Goal: Task Accomplishment & Management: Use online tool/utility

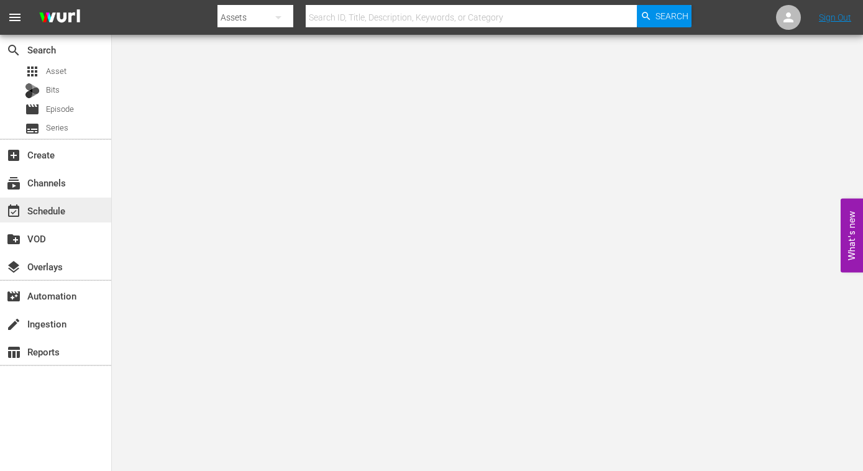
click at [51, 205] on div "event_available Schedule" at bounding box center [35, 208] width 70 height 11
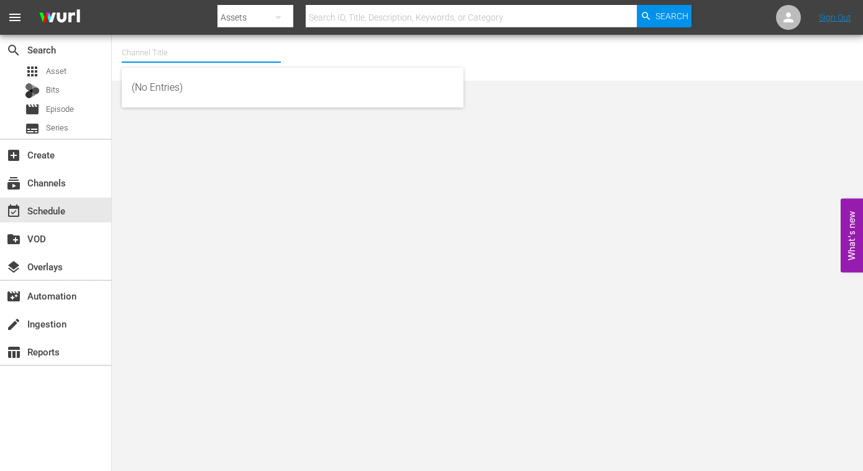
click at [180, 56] on input "text" at bounding box center [201, 53] width 159 height 30
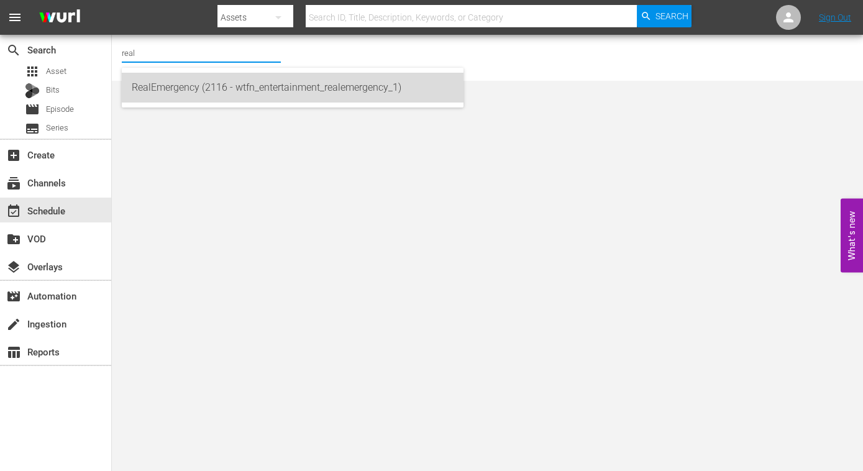
click at [195, 90] on div "RealEmergency (2116 - wtfn_entertainment_realemergency_1)" at bounding box center [293, 88] width 322 height 30
type input "RealEmergency (2116 - wtfn_entertainment_realemergency_1)"
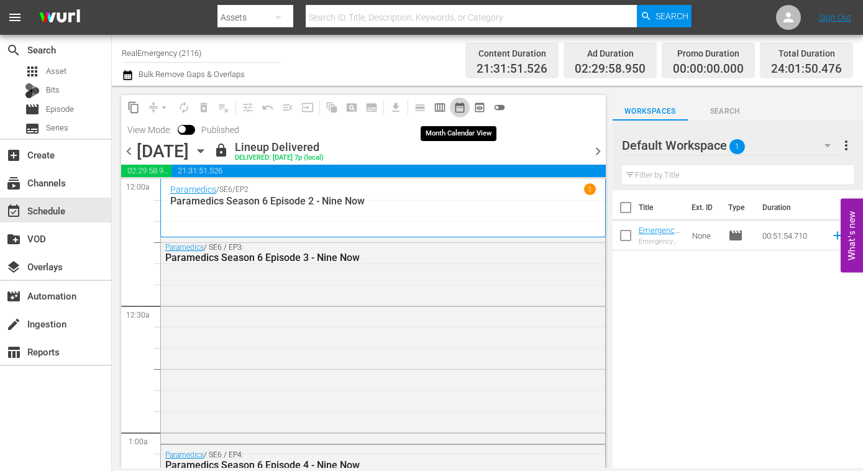
click at [463, 106] on span "date_range_outlined" at bounding box center [460, 107] width 12 height 12
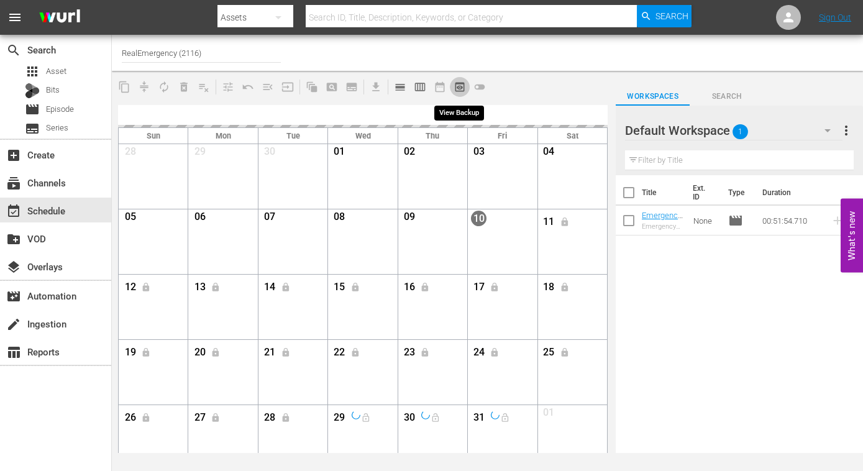
click at [462, 91] on span "preview_outlined" at bounding box center [460, 87] width 12 height 12
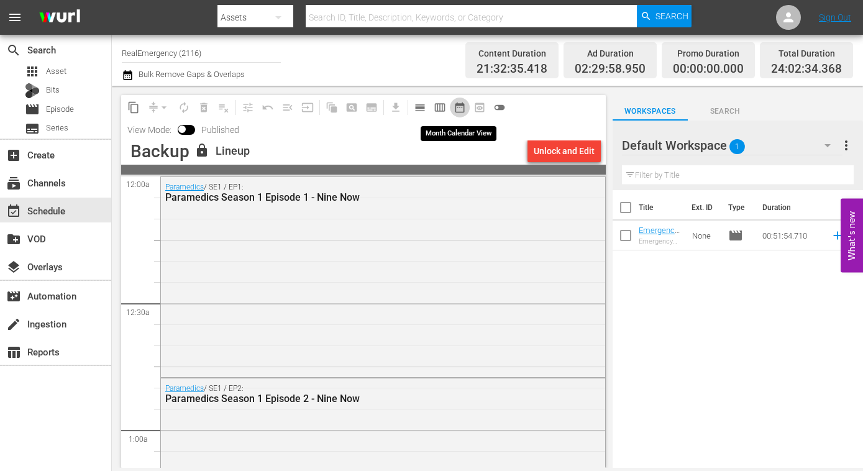
click at [461, 109] on span "date_range_outlined" at bounding box center [460, 107] width 12 height 12
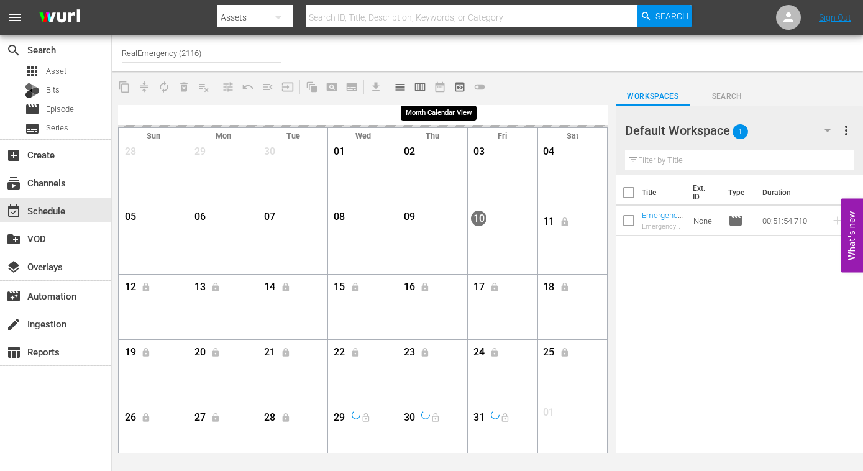
click at [438, 88] on span "date_range_outlined" at bounding box center [440, 87] width 20 height 20
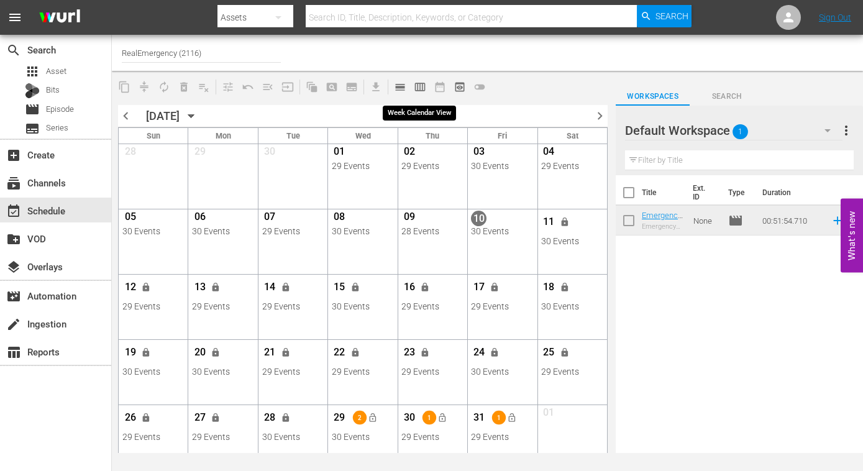
click at [422, 88] on span "calendar_view_week_outlined" at bounding box center [420, 87] width 12 height 12
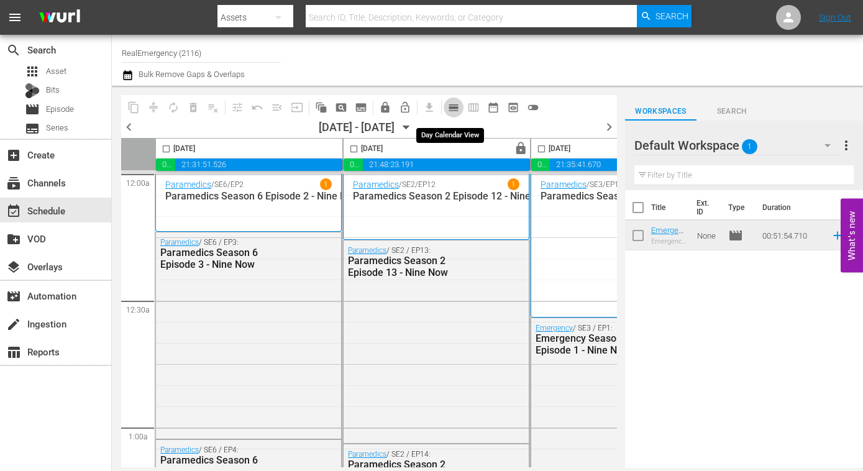
click at [454, 108] on span "calendar_view_day_outlined" at bounding box center [454, 107] width 12 height 12
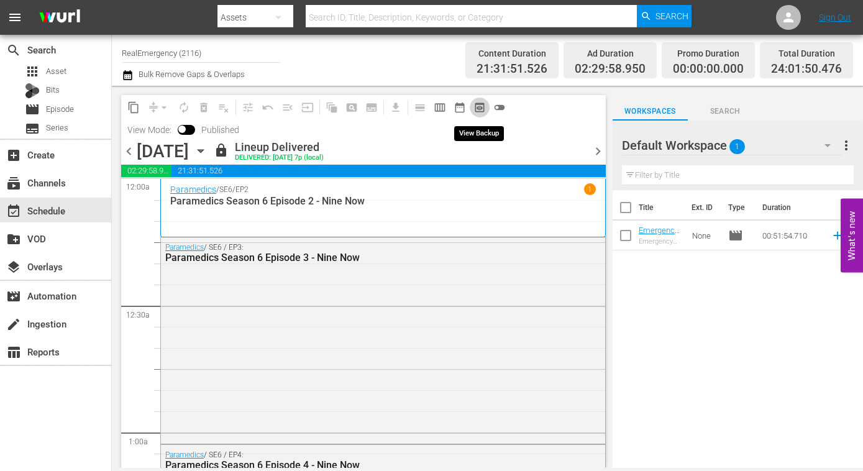
click at [477, 104] on span "preview_outlined" at bounding box center [480, 107] width 12 height 12
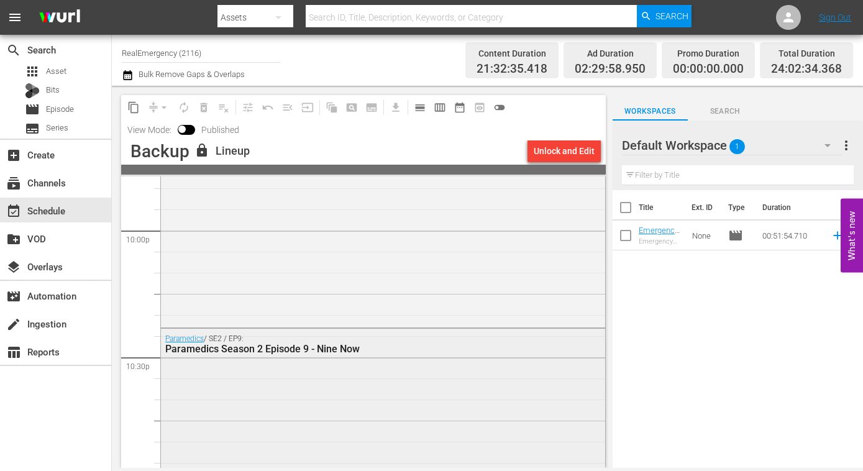
scroll to position [5525, 0]
click at [363, 219] on div "Paramedics / SE2 / EP8: Paramedics Season 2 Episode 8 - Nine Now" at bounding box center [383, 226] width 444 height 199
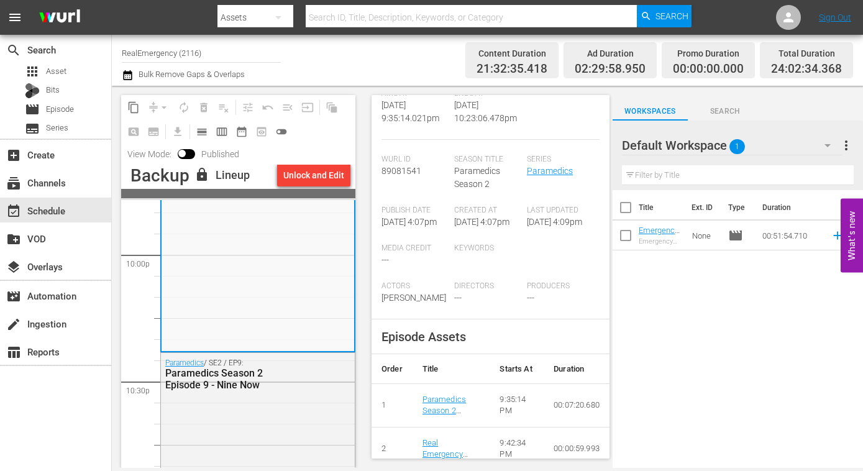
scroll to position [0, 0]
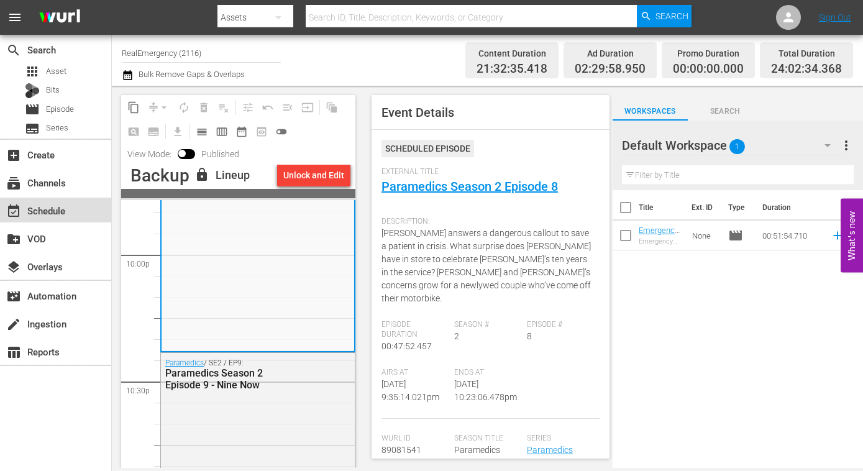
click at [49, 213] on div "event_available Schedule" at bounding box center [35, 208] width 70 height 11
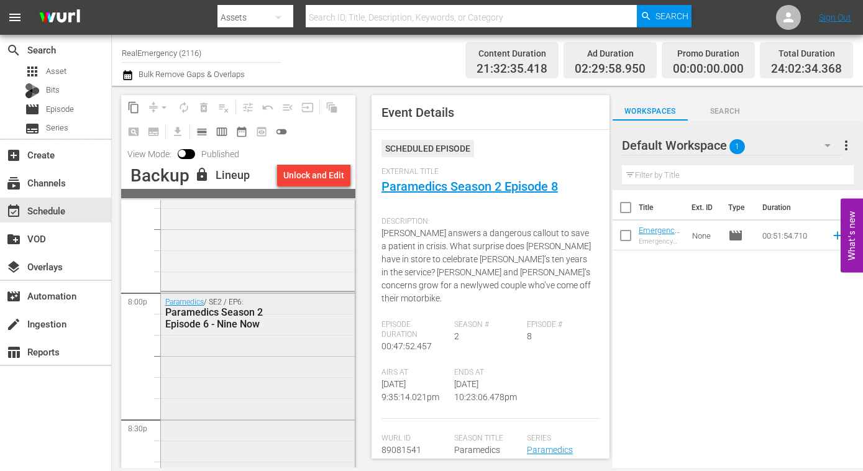
scroll to position [4967, 0]
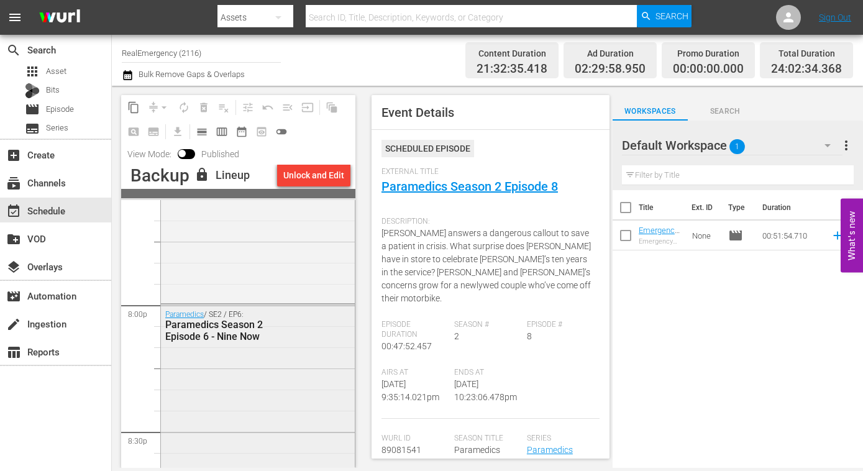
click at [206, 359] on div "Paramedics / SE2 / EP6: Paramedics Season 2 Episode 6 - Nine Now" at bounding box center [258, 402] width 194 height 194
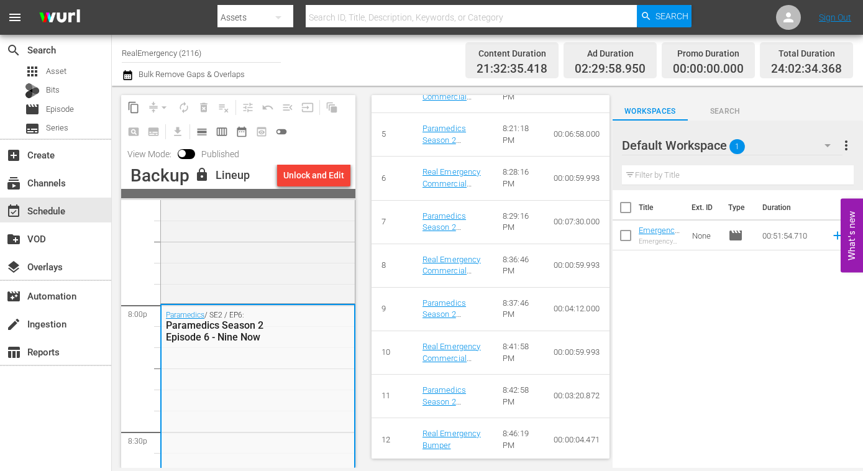
scroll to position [737, 0]
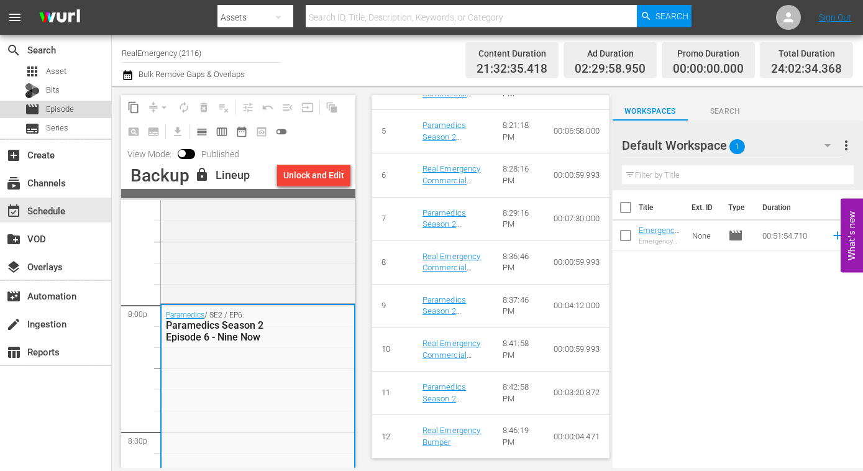
click at [68, 111] on span "Episode" at bounding box center [60, 109] width 28 height 12
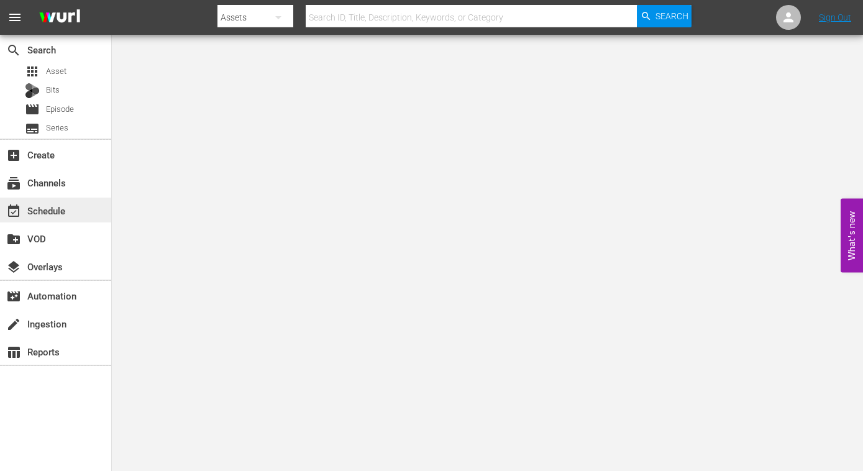
click at [54, 211] on div "event_available Schedule" at bounding box center [35, 208] width 70 height 11
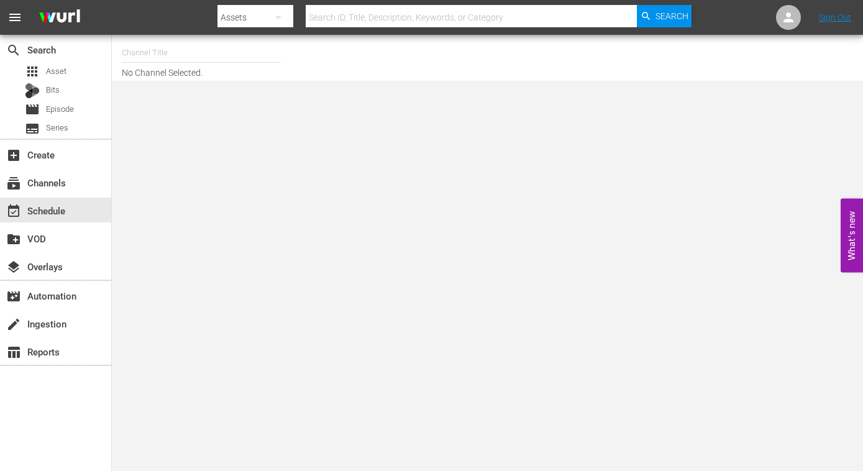
click at [167, 52] on input "text" at bounding box center [201, 53] width 159 height 30
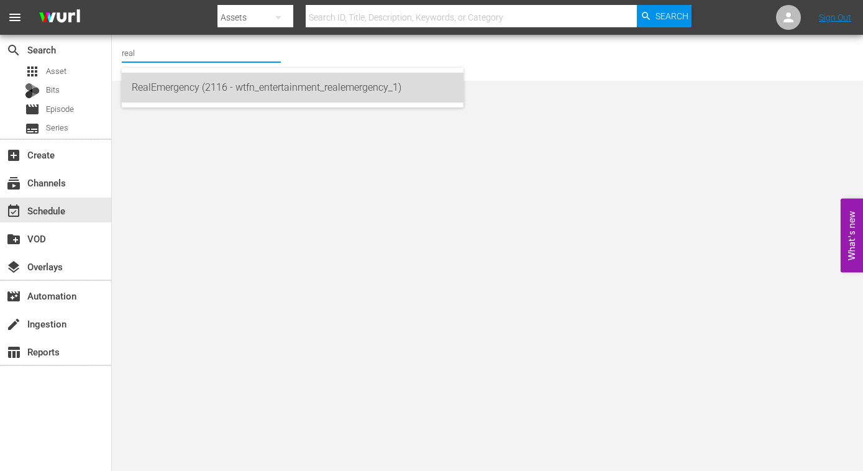
click at [167, 86] on div "RealEmergency (2116 - wtfn_entertainment_realemergency_1)" at bounding box center [293, 88] width 322 height 30
type input "RealEmergency (2116 - wtfn_entertainment_realemergency_1)"
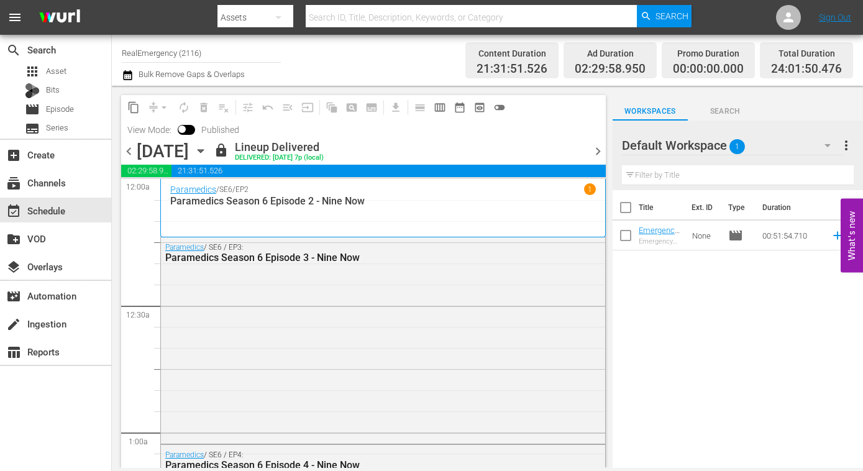
click at [208, 151] on icon "button" at bounding box center [201, 151] width 14 height 14
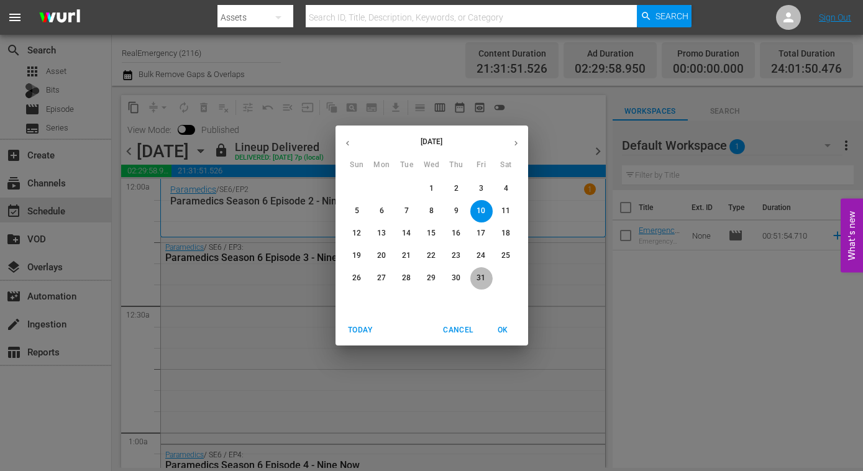
drag, startPoint x: 477, startPoint y: 281, endPoint x: 435, endPoint y: 280, distance: 42.3
click at [477, 281] on p "31" at bounding box center [481, 278] width 9 height 11
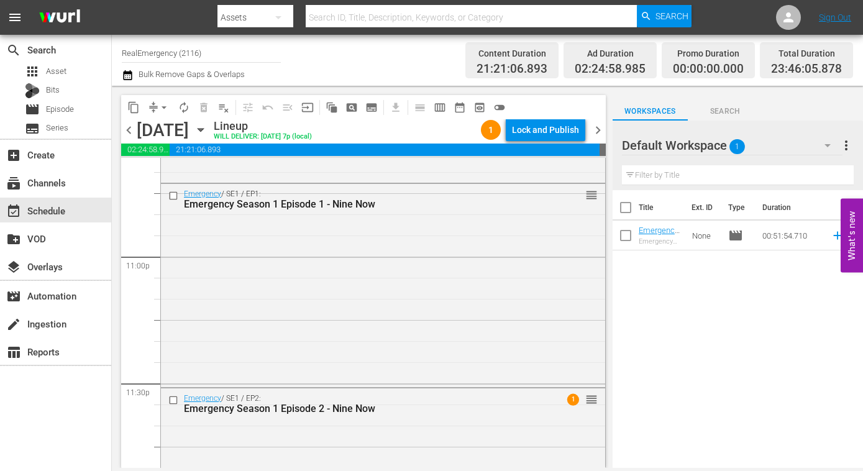
scroll to position [5848, 0]
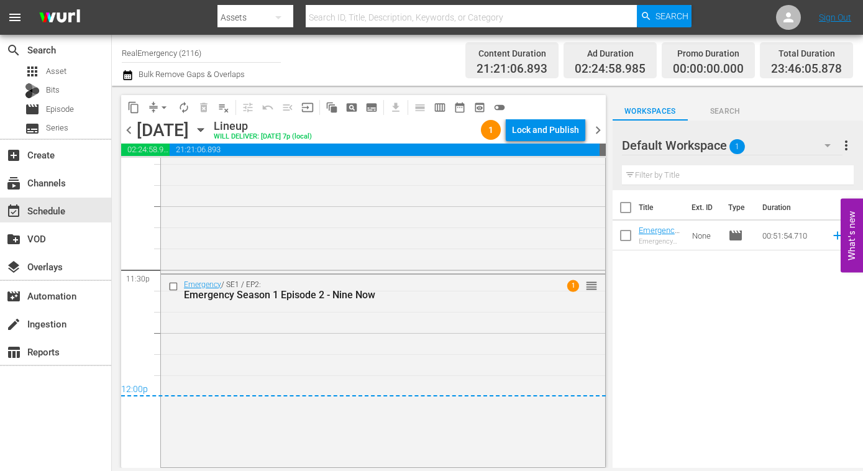
click at [597, 130] on span "chevron_right" at bounding box center [599, 130] width 16 height 16
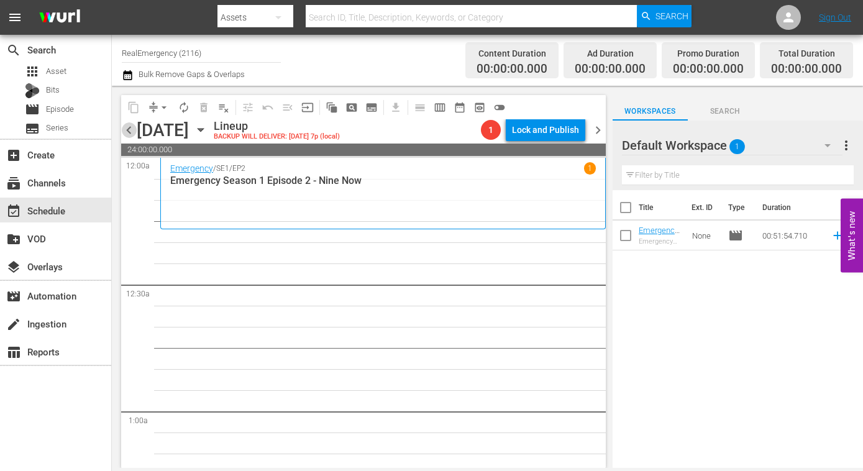
click at [127, 127] on span "chevron_left" at bounding box center [129, 130] width 16 height 16
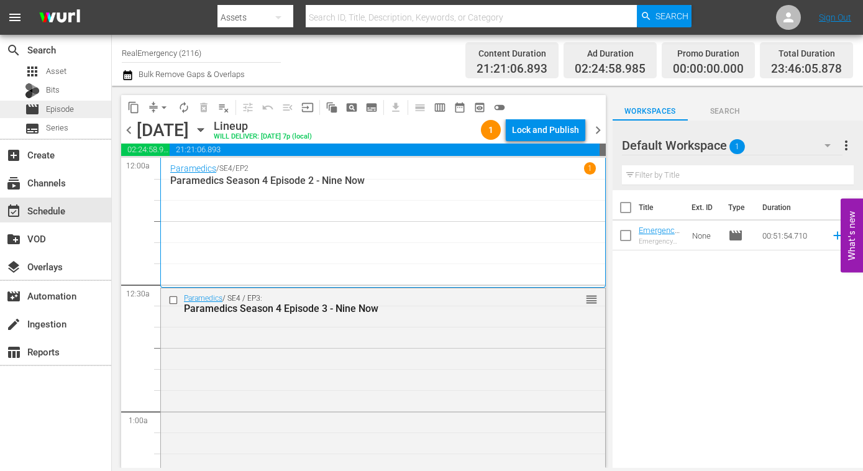
click at [42, 107] on div "movie Episode" at bounding box center [49, 109] width 49 height 17
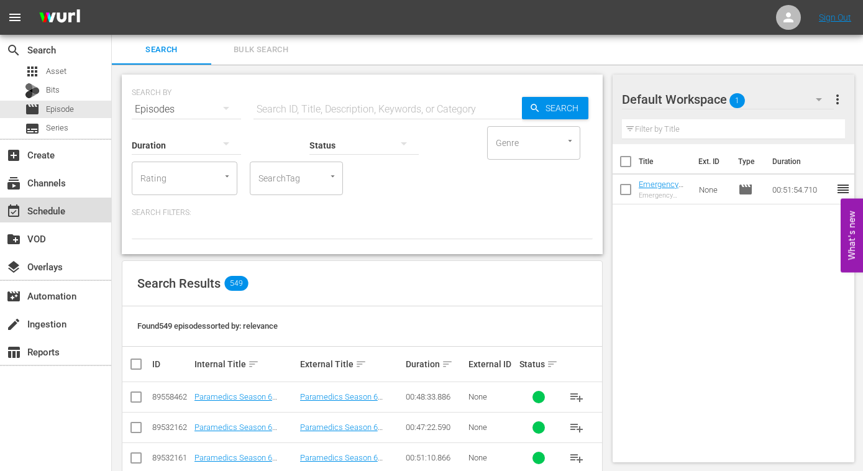
click at [48, 209] on div "event_available Schedule" at bounding box center [35, 208] width 70 height 11
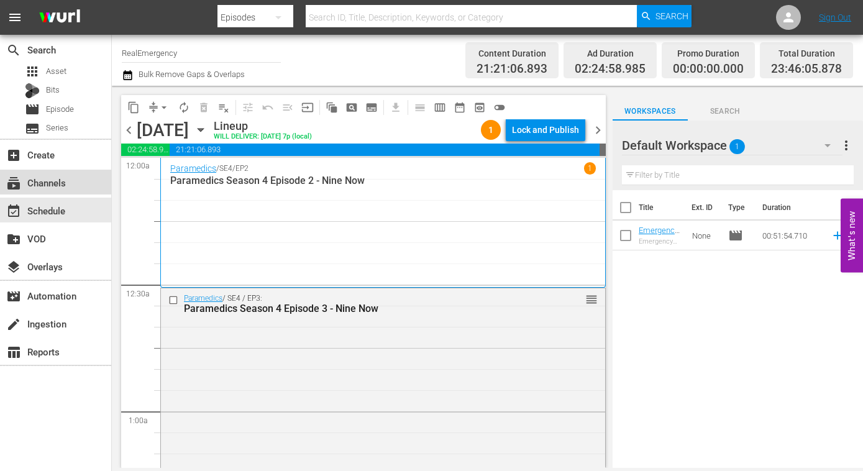
click at [40, 183] on div "subscriptions Channels" at bounding box center [35, 180] width 70 height 11
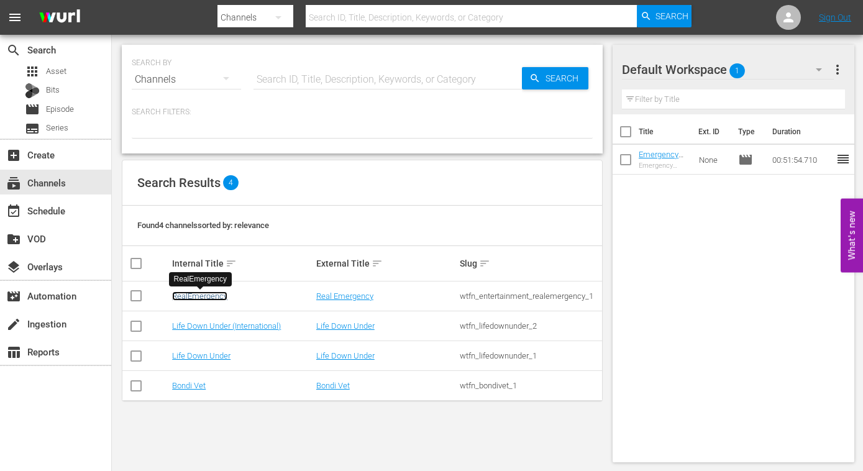
click at [197, 296] on link "RealEmergency" at bounding box center [199, 296] width 55 height 9
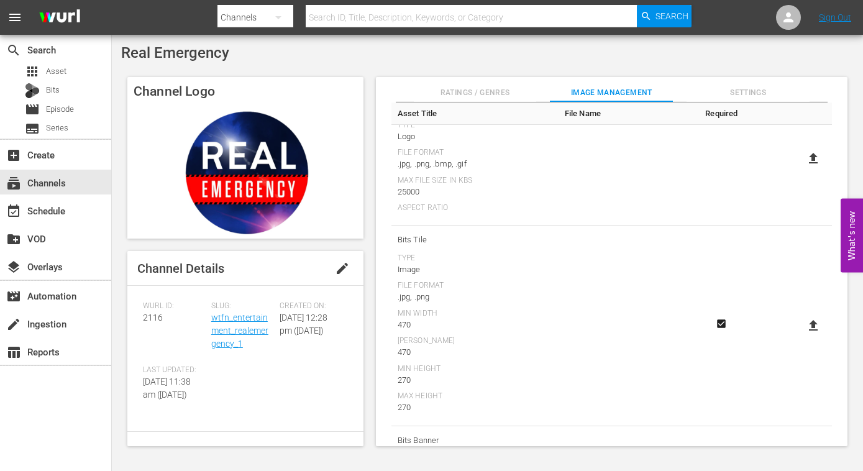
scroll to position [311, 0]
click at [752, 93] on span "Settings" at bounding box center [748, 92] width 123 height 13
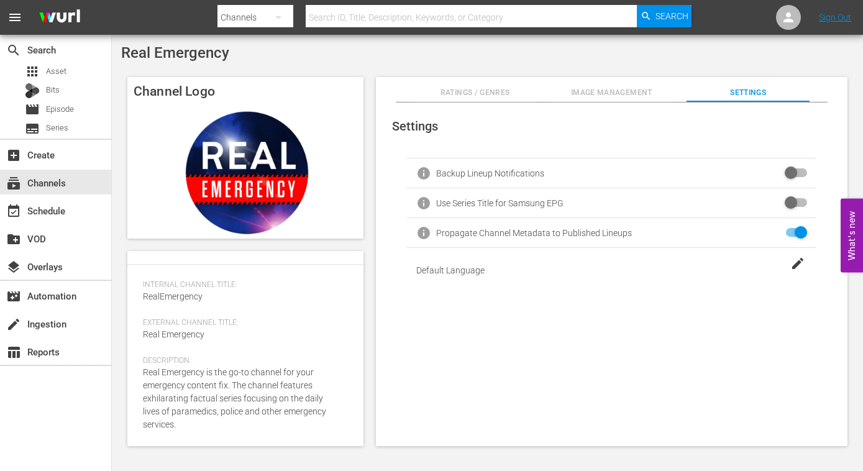
scroll to position [206, 0]
click at [54, 182] on div "subscriptions Channels" at bounding box center [35, 180] width 70 height 11
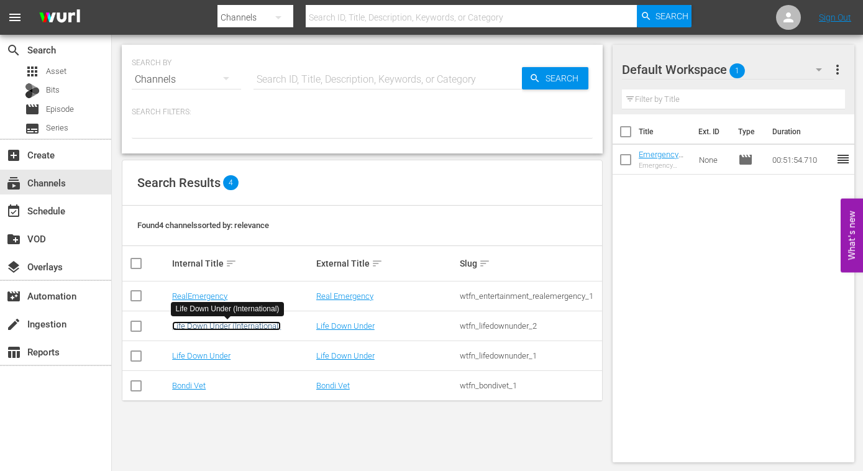
click at [214, 326] on link "Life Down Under (International)" at bounding box center [226, 325] width 109 height 9
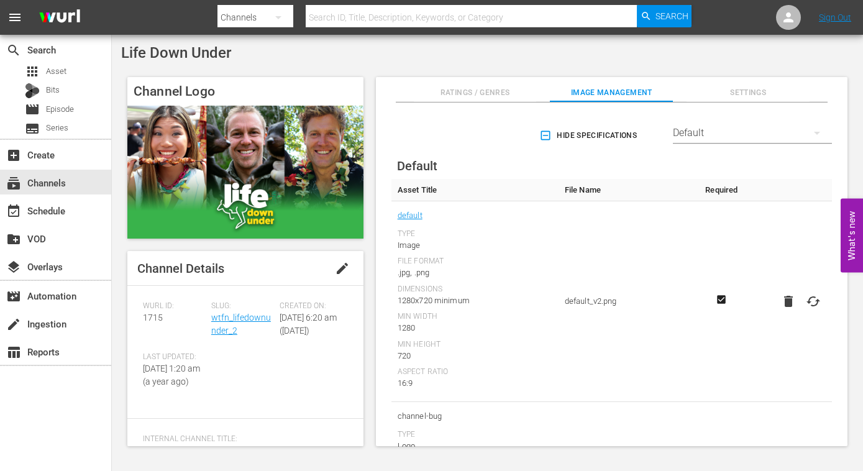
click at [748, 92] on span "Settings" at bounding box center [748, 92] width 123 height 13
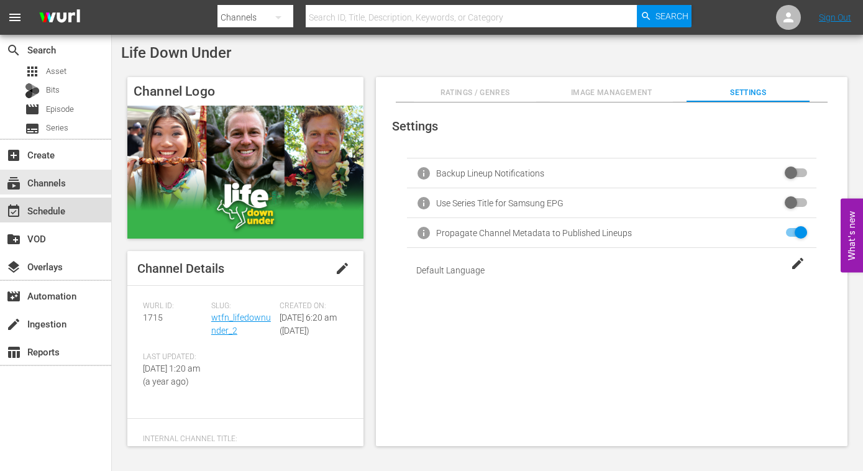
click at [44, 212] on div "event_available Schedule" at bounding box center [35, 208] width 70 height 11
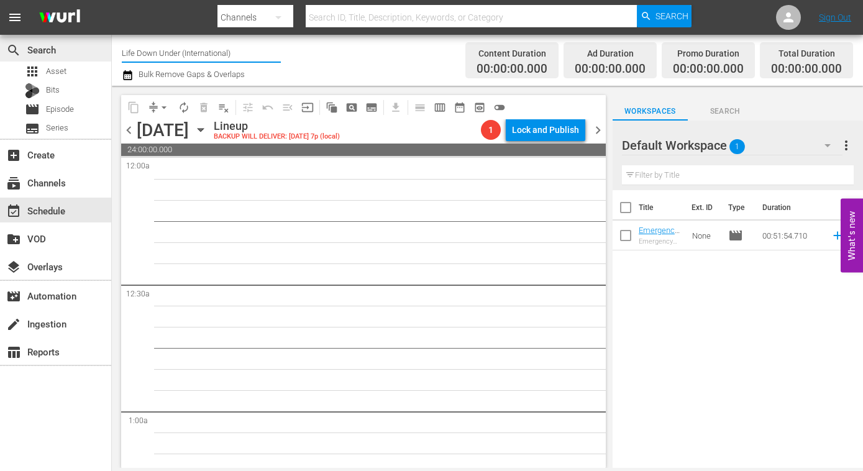
drag, startPoint x: 209, startPoint y: 53, endPoint x: 102, endPoint y: 48, distance: 107.7
click at [112, 0] on div "search Search apps Asset Bits movie Episode subtitles Series add_box Create sub…" at bounding box center [488, 0] width 752 height 0
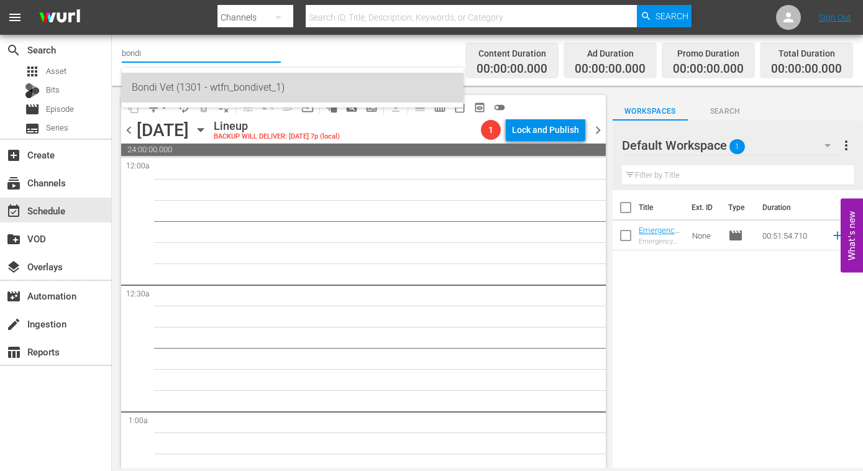
click at [151, 77] on div "Bondi Vet (1301 - wtfn_bondivet_1)" at bounding box center [293, 88] width 322 height 30
type input "Bondi Vet (1301 - wtfn_bondivet_1)"
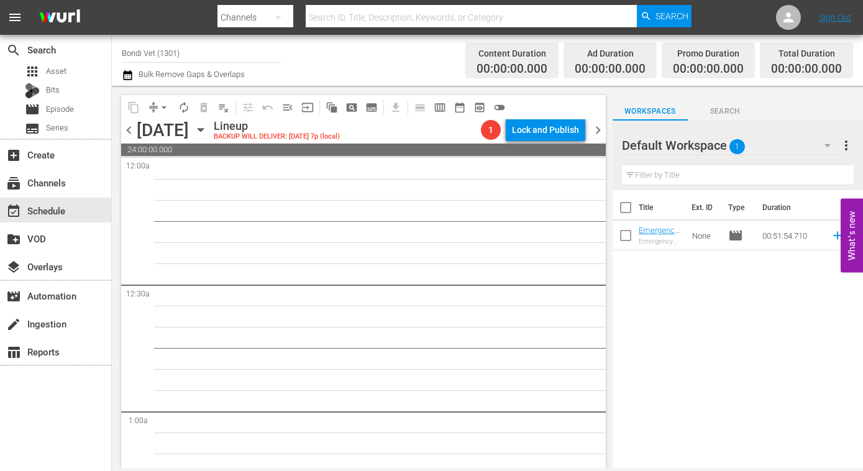
click at [208, 130] on icon "button" at bounding box center [201, 130] width 14 height 14
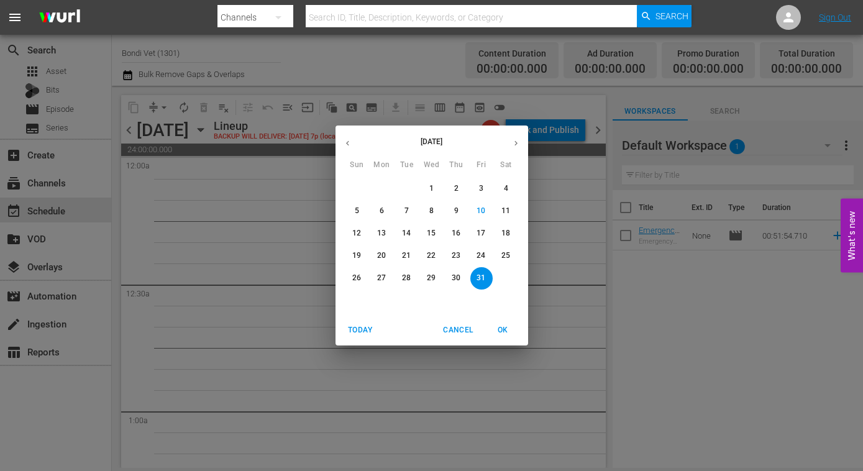
click at [481, 190] on p "3" at bounding box center [481, 188] width 4 height 11
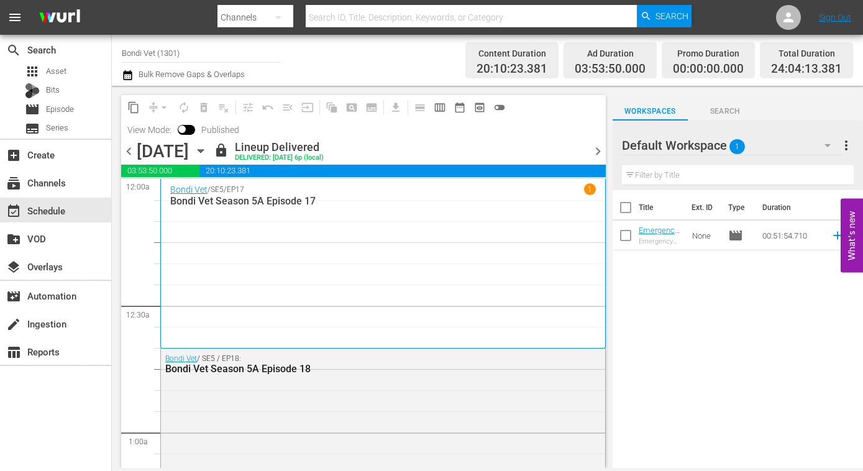
click at [203, 151] on icon "button" at bounding box center [201, 151] width 6 height 3
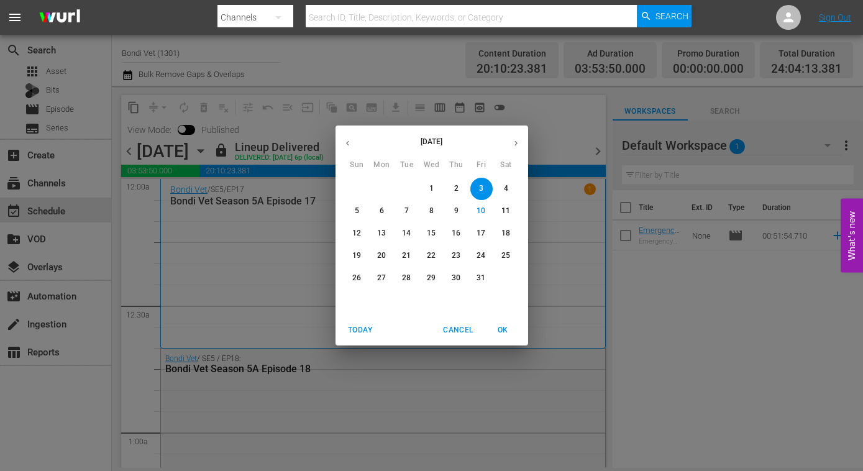
drag, startPoint x: 482, startPoint y: 211, endPoint x: 462, endPoint y: 212, distance: 19.3
click at [481, 211] on p "10" at bounding box center [481, 211] width 9 height 11
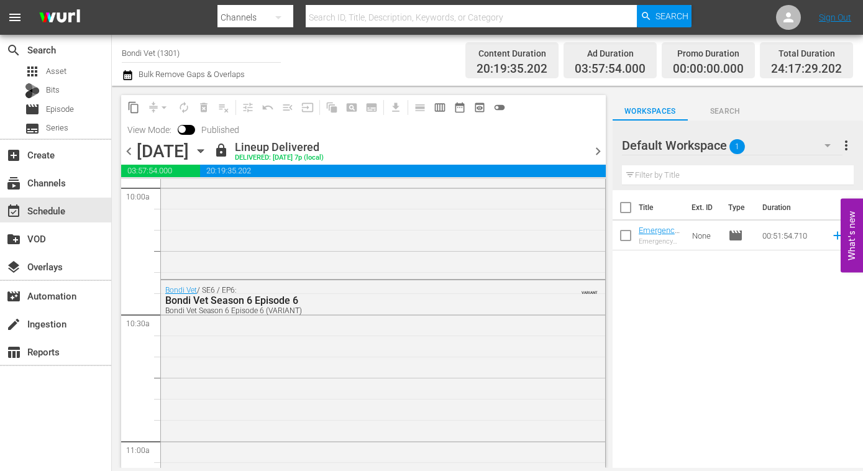
scroll to position [2534, 0]
click at [55, 214] on div "event_available Schedule" at bounding box center [35, 208] width 70 height 11
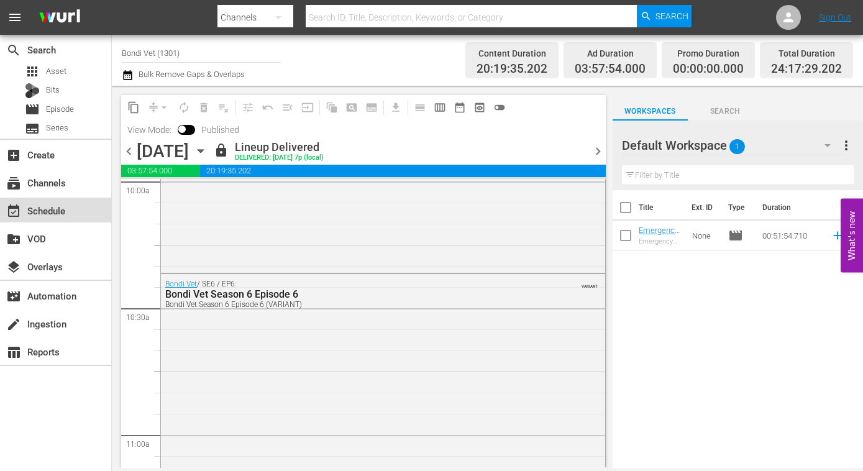
click at [45, 207] on div "event_available Schedule" at bounding box center [35, 208] width 70 height 11
click at [197, 50] on input "Bondi Vet (1301)" at bounding box center [201, 53] width 159 height 30
drag, startPoint x: 198, startPoint y: 50, endPoint x: 113, endPoint y: 46, distance: 85.2
click at [113, 46] on div "Channel Title Bondi Vet (1301) Bulk Remove Gaps & Overlaps Content Duration 20:…" at bounding box center [488, 60] width 752 height 51
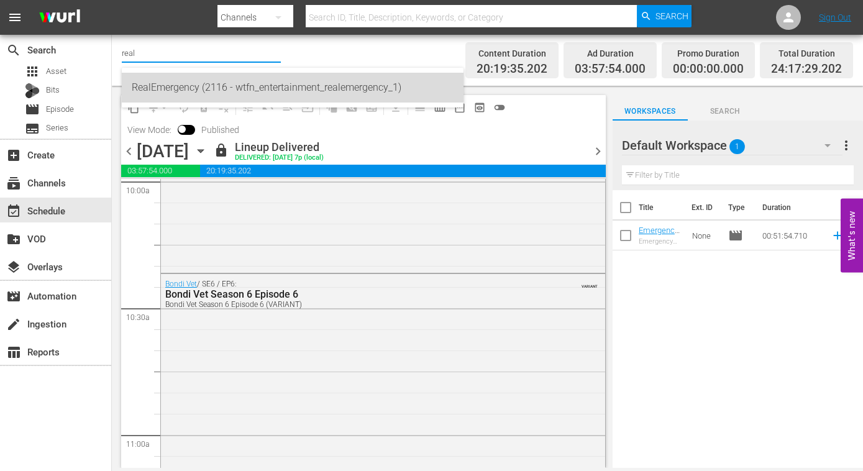
click at [148, 80] on div "RealEmergency (2116 - wtfn_entertainment_realemergency_1)" at bounding box center [293, 88] width 322 height 30
type input "RealEmergency (2116 - wtfn_entertainment_realemergency_1)"
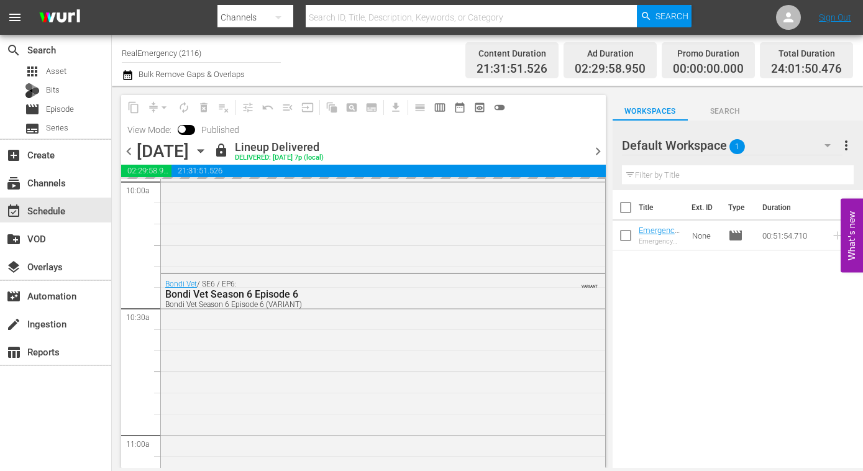
scroll to position [2428, 0]
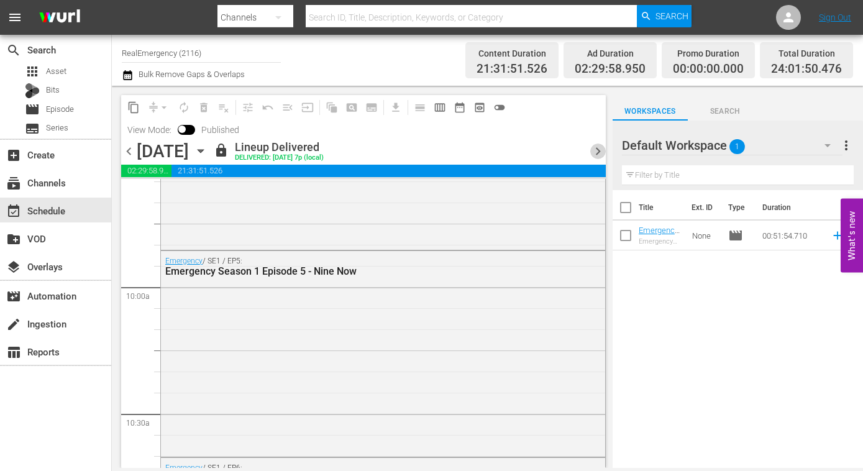
click at [596, 149] on span "chevron_right" at bounding box center [599, 152] width 16 height 16
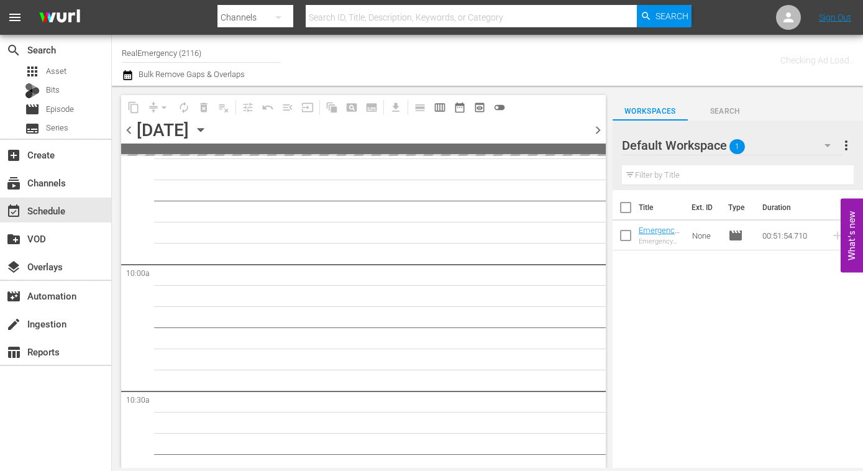
scroll to position [2618, 0]
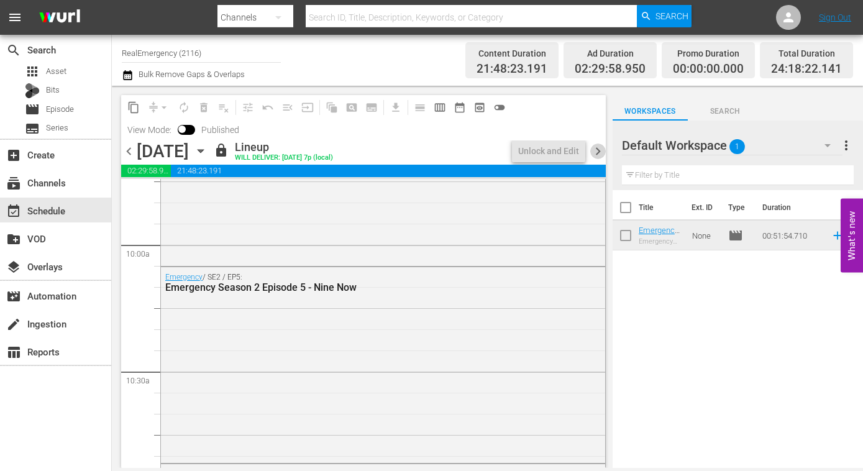
click at [596, 150] on span "chevron_right" at bounding box center [599, 152] width 16 height 16
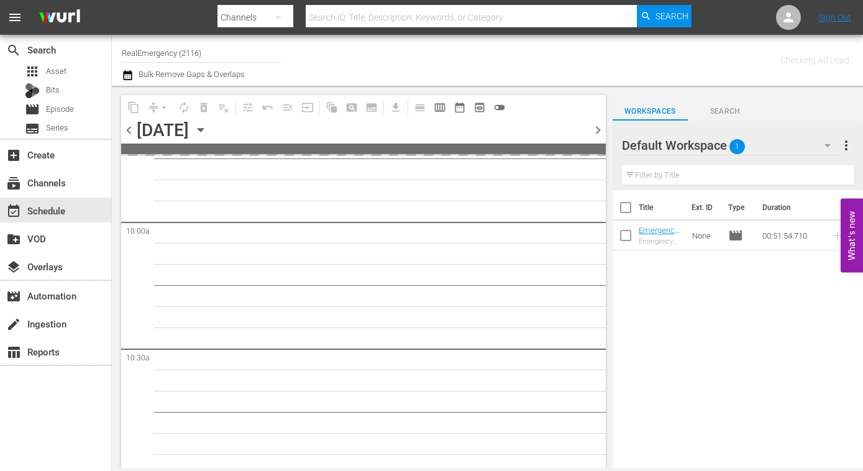
scroll to position [2618, 0]
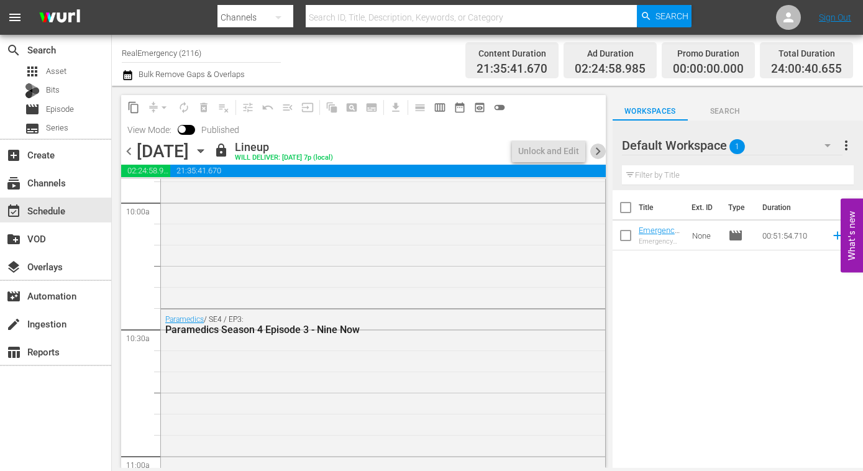
click at [596, 150] on span "chevron_right" at bounding box center [599, 152] width 16 height 16
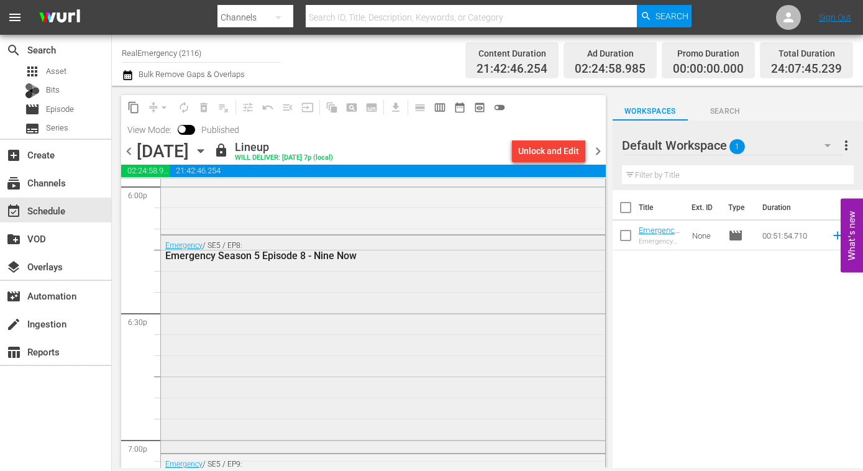
scroll to position [4568, 0]
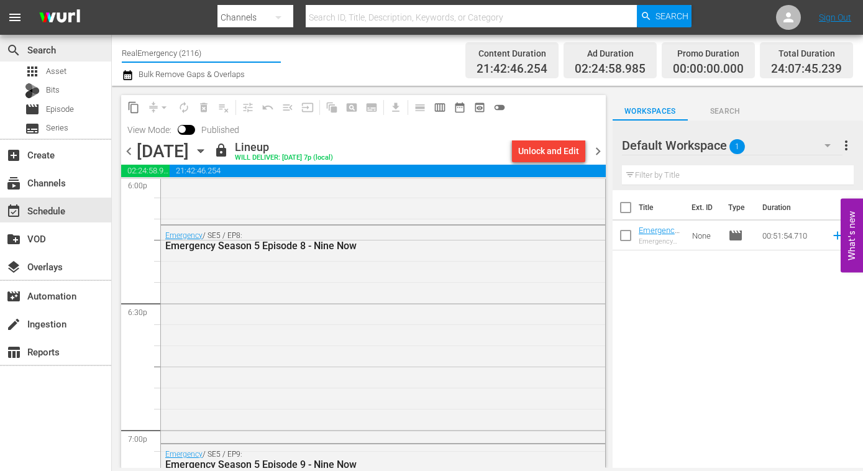
drag, startPoint x: 127, startPoint y: 46, endPoint x: 85, endPoint y: 45, distance: 41.7
click at [112, 0] on div "search Search apps Asset Bits movie Episode subtitles Series add_box Create sub…" at bounding box center [488, 0] width 752 height 0
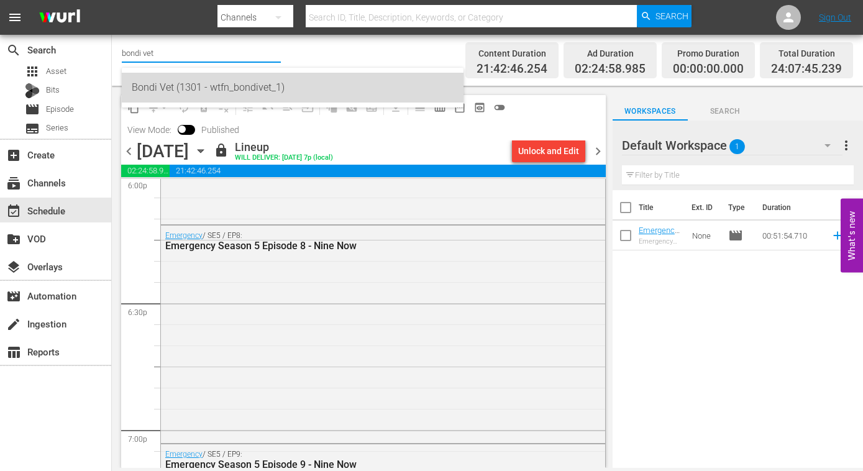
drag, startPoint x: 200, startPoint y: 81, endPoint x: 206, endPoint y: 81, distance: 6.2
click at [200, 81] on div "Bondi Vet (1301 - wtfn_bondivet_1)" at bounding box center [293, 88] width 322 height 30
type input "Bondi Vet (1301 - wtfn_bondivet_1)"
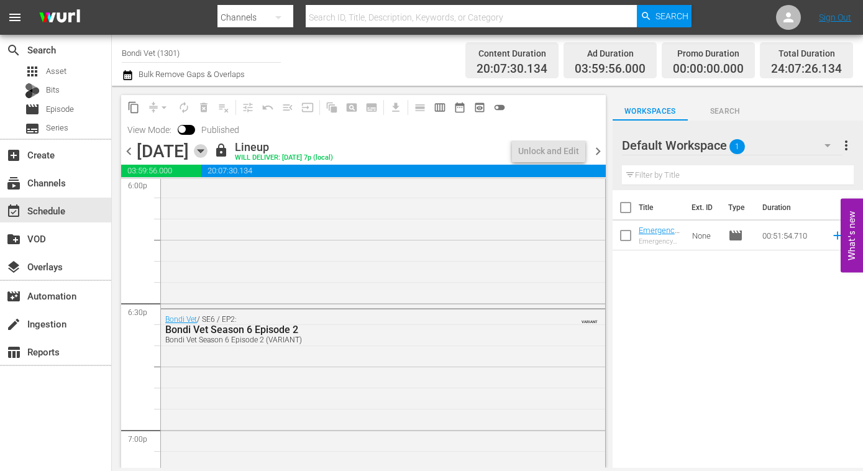
click at [203, 150] on icon "button" at bounding box center [201, 151] width 6 height 3
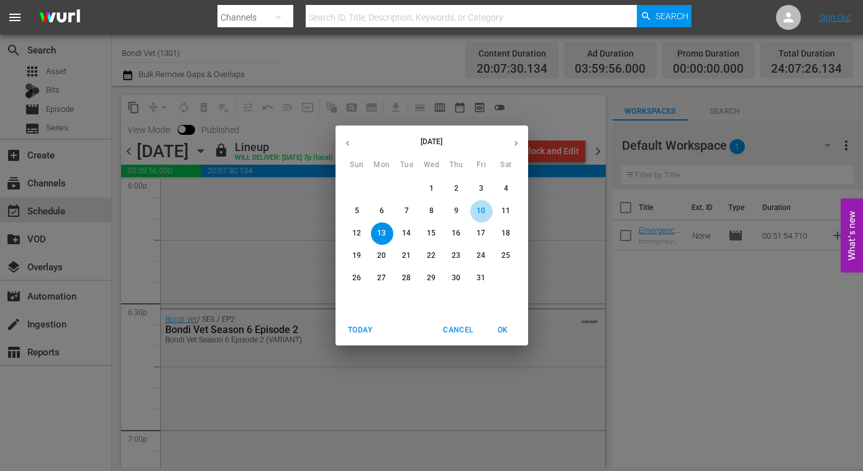
drag, startPoint x: 480, startPoint y: 209, endPoint x: 473, endPoint y: 214, distance: 8.5
click at [480, 209] on p "10" at bounding box center [481, 211] width 9 height 11
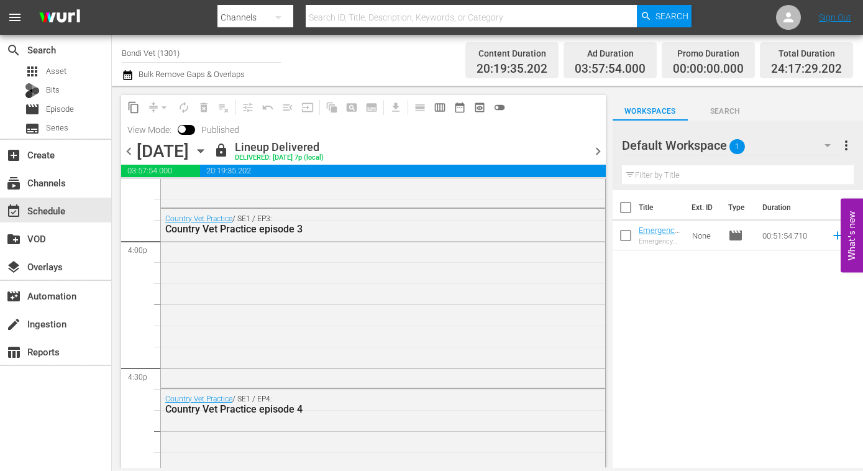
scroll to position [3996, 0]
drag, startPoint x: 175, startPoint y: 52, endPoint x: 170, endPoint y: 55, distance: 6.7
click at [112, 0] on div "search Search apps Asset Bits movie Episode subtitles Series add_box Create sub…" at bounding box center [488, 0] width 752 height 0
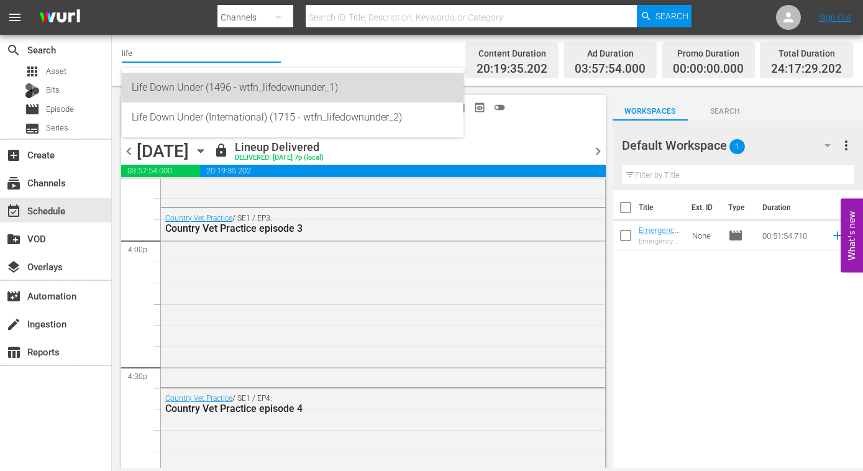
click at [279, 90] on div "Life Down Under (1496 - wtfn_lifedownunder_1)" at bounding box center [293, 88] width 322 height 30
type input "Life Down Under (1496 - wtfn_lifedownunder_1)"
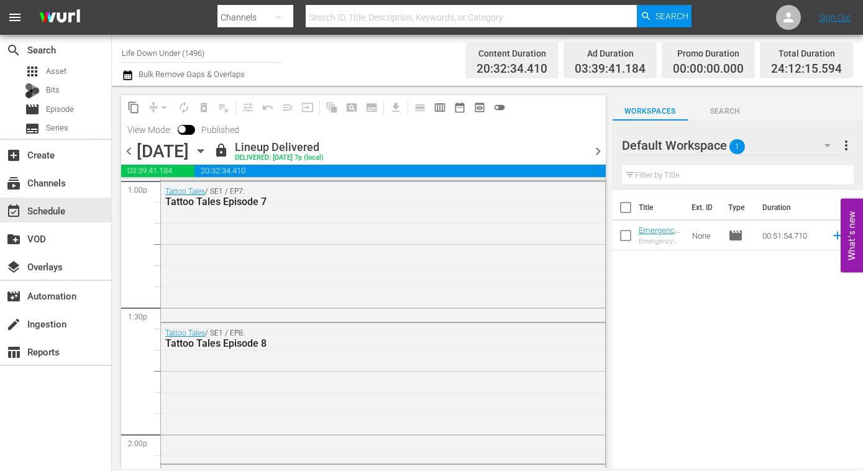
scroll to position [3317, 0]
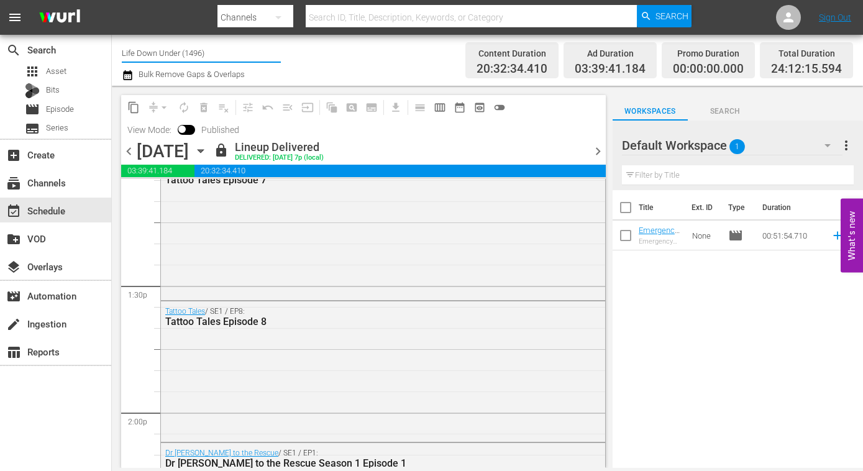
drag, startPoint x: 155, startPoint y: 49, endPoint x: 113, endPoint y: 47, distance: 41.7
click at [113, 47] on div "Channel Title Life Down Under (1496) Bulk Remove Gaps & Overlaps Content Durati…" at bounding box center [488, 60] width 752 height 51
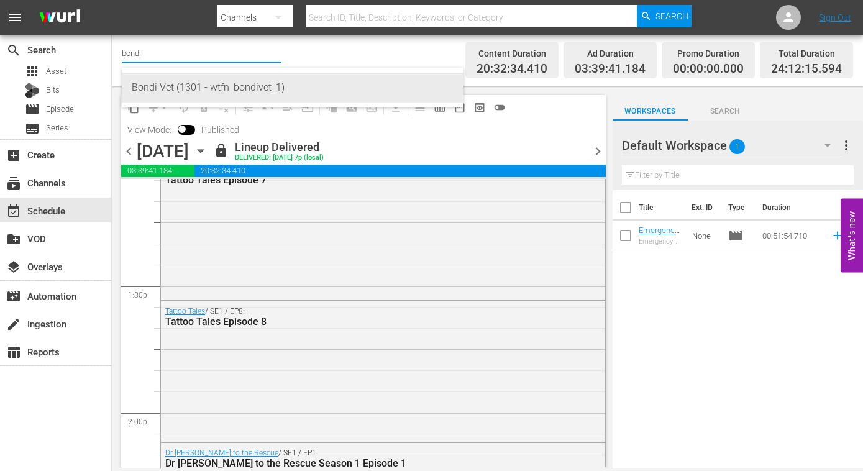
click at [253, 87] on div "Bondi Vet (1301 - wtfn_bondivet_1)" at bounding box center [293, 88] width 322 height 30
type input "Bondi Vet (1301 - wtfn_bondivet_1)"
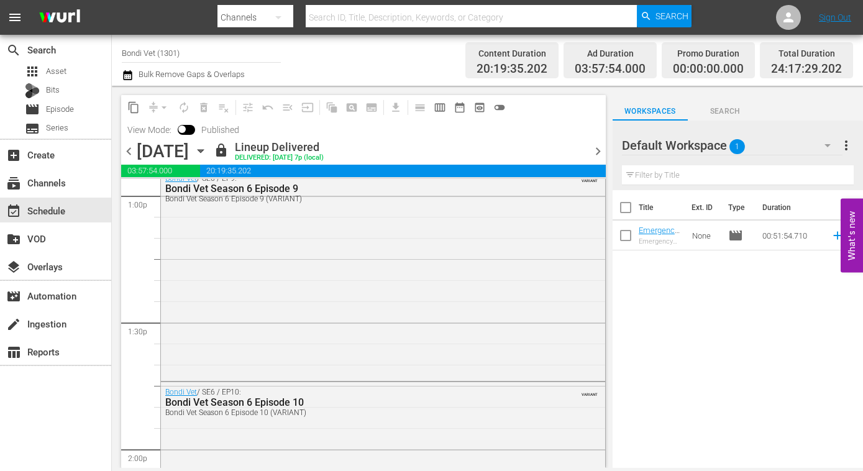
scroll to position [3268, 0]
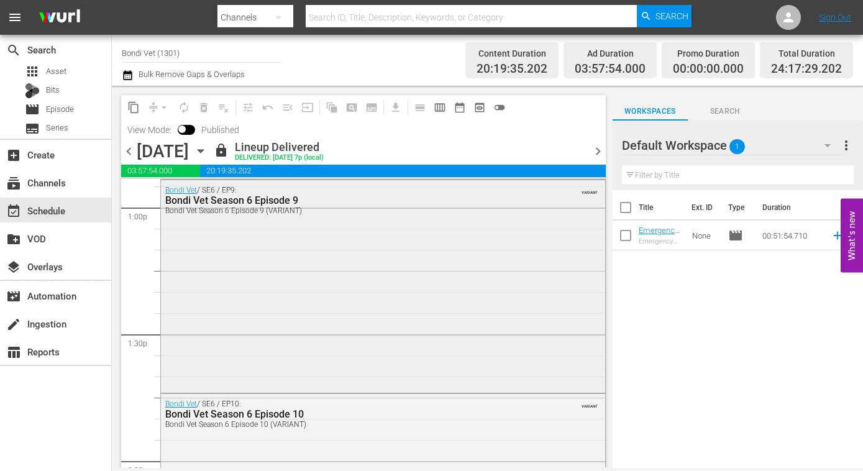
click at [265, 232] on div "Bondi Vet / SE6 / EP9: Bondi Vet Season 6 Episode 9 Bondi Vet Season 6 Episode …" at bounding box center [383, 285] width 444 height 211
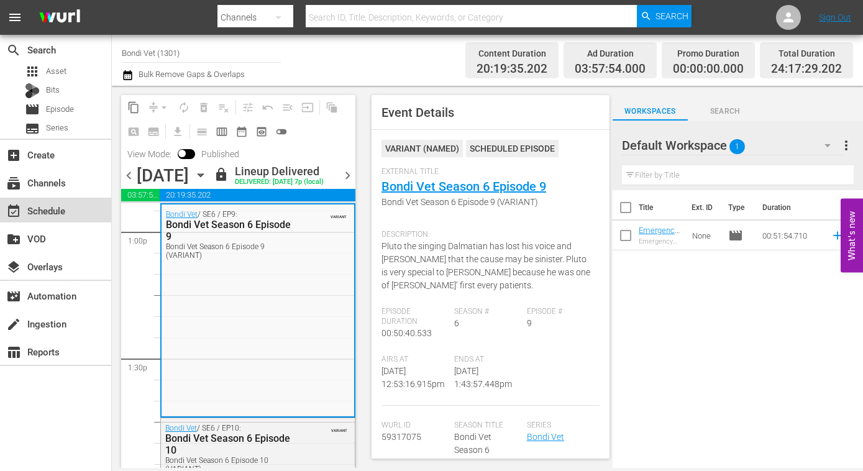
click at [35, 208] on div "event_available Schedule" at bounding box center [35, 208] width 70 height 11
click at [40, 207] on div "event_available Schedule" at bounding box center [35, 208] width 70 height 11
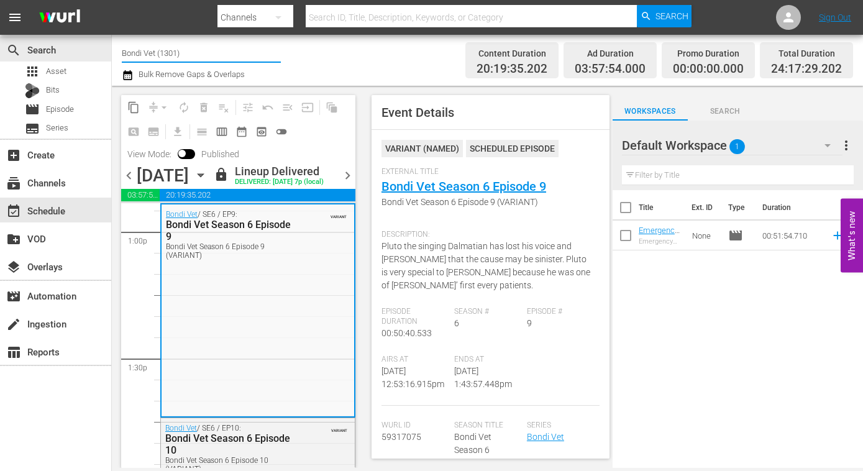
drag, startPoint x: 216, startPoint y: 56, endPoint x: 216, endPoint y: 68, distance: 11.8
click at [112, 0] on div "search Search apps Asset Bits movie Episode subtitles Series add_box Create sub…" at bounding box center [488, 0] width 752 height 0
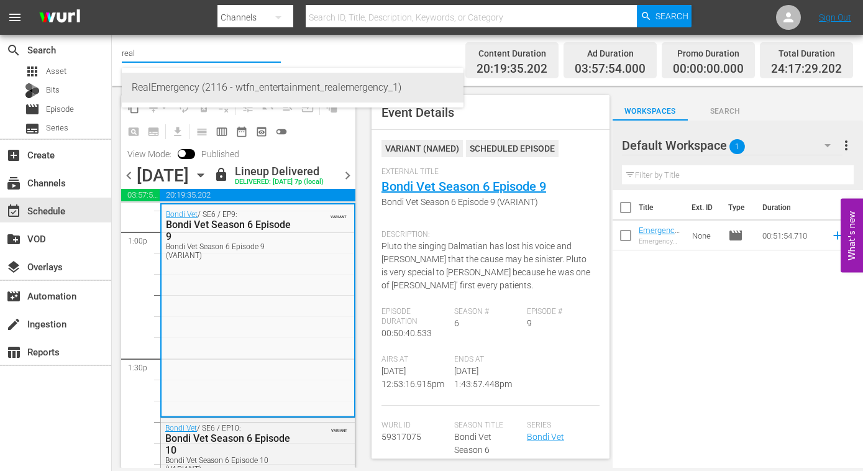
click at [331, 87] on div "RealEmergency (2116 - wtfn_entertainment_realemergency_1)" at bounding box center [293, 88] width 322 height 30
type input "RealEmergency (2116 - wtfn_entertainment_realemergency_1)"
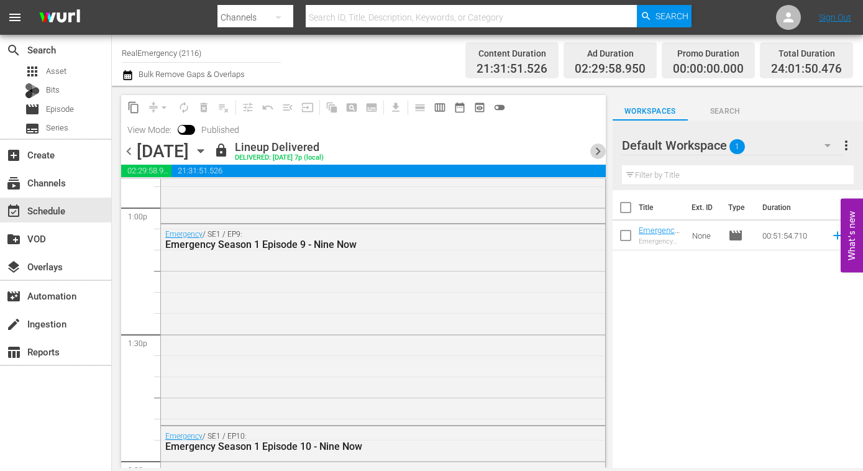
click at [597, 147] on span "chevron_right" at bounding box center [599, 152] width 16 height 16
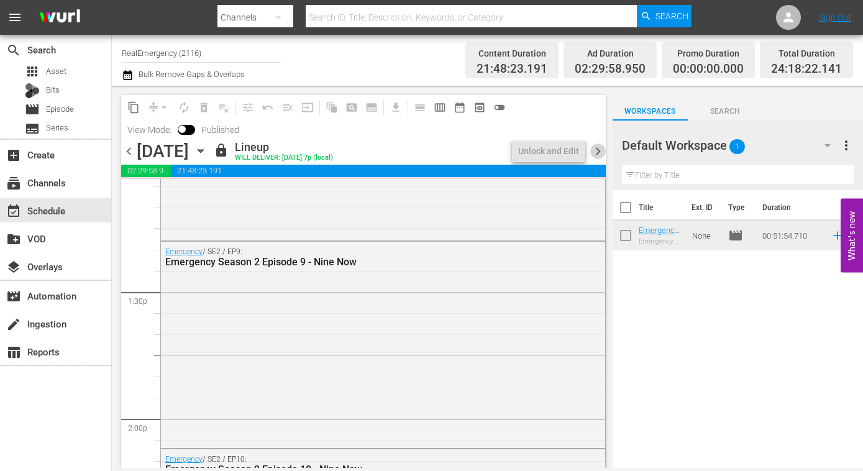
click at [599, 149] on span "chevron_right" at bounding box center [599, 152] width 16 height 16
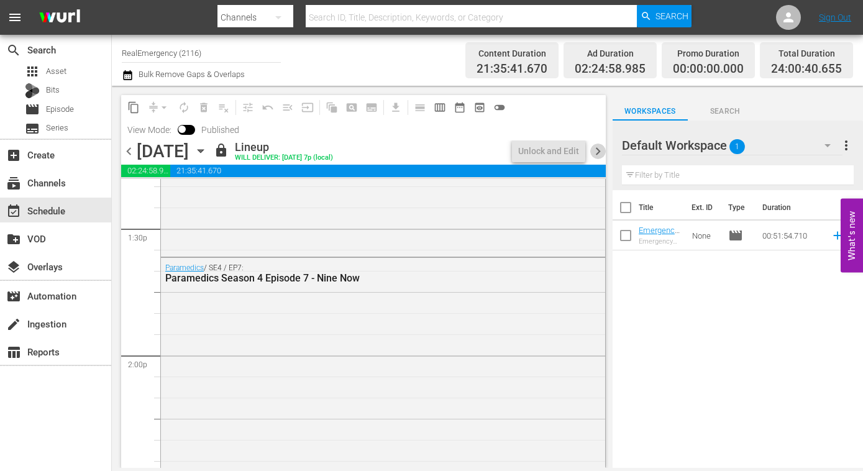
click at [600, 151] on span "chevron_right" at bounding box center [599, 152] width 16 height 16
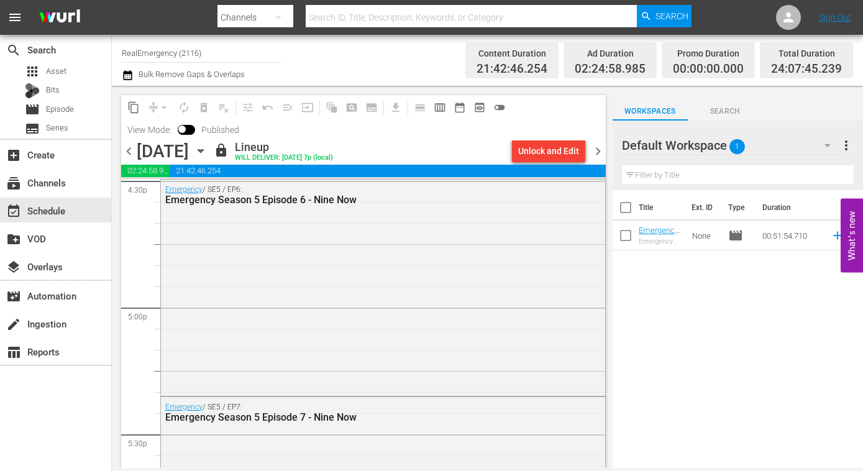
scroll to position [4186, 0]
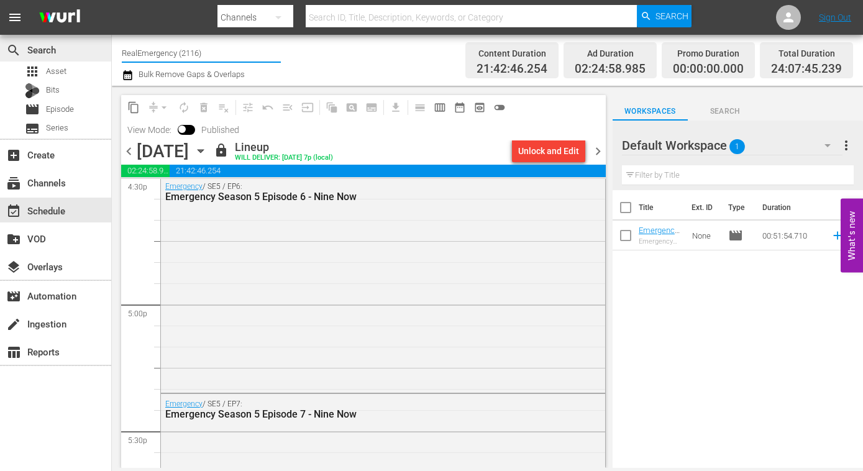
drag, startPoint x: 214, startPoint y: 55, endPoint x: 106, endPoint y: 54, distance: 108.8
click at [112, 0] on div "search Search apps Asset Bits movie Episode subtitles Series add_box Create sub…" at bounding box center [488, 0] width 752 height 0
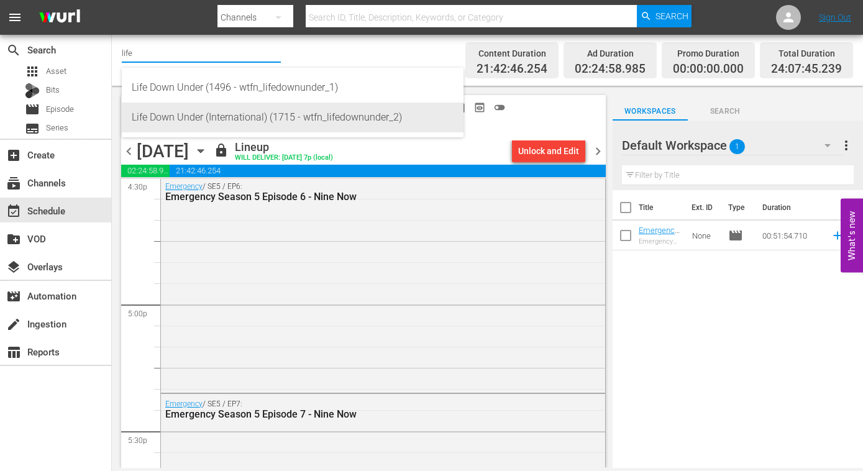
click at [323, 124] on div "Life Down Under (International) (1715 - wtfn_lifedownunder_2)" at bounding box center [293, 118] width 322 height 30
type input "Life Down Under (International) (1715 - wtfn_lifedownunder_2)"
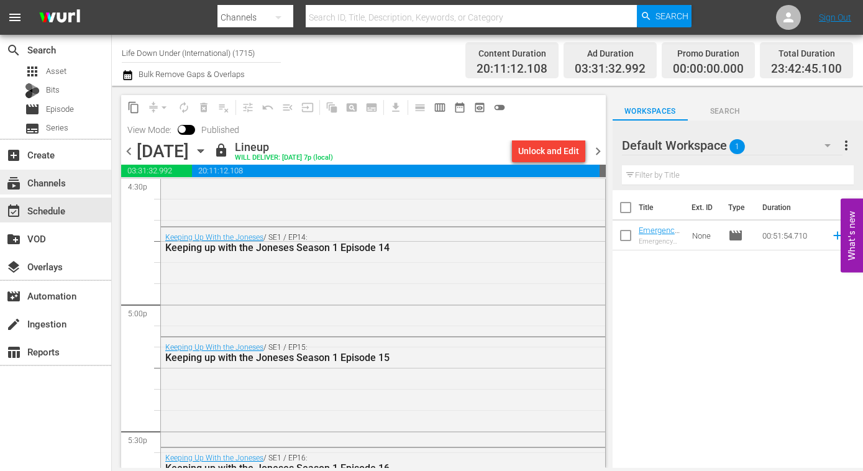
click at [39, 183] on div "subscriptions Channels" at bounding box center [35, 180] width 70 height 11
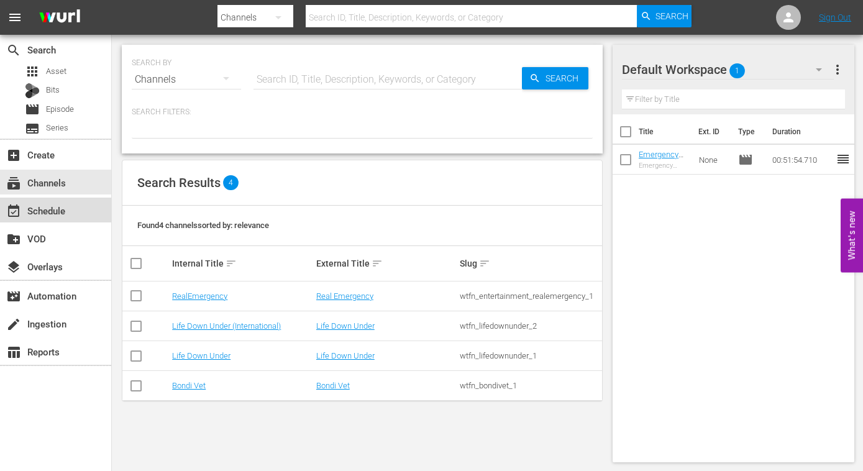
click at [40, 210] on div "event_available Schedule" at bounding box center [35, 208] width 70 height 11
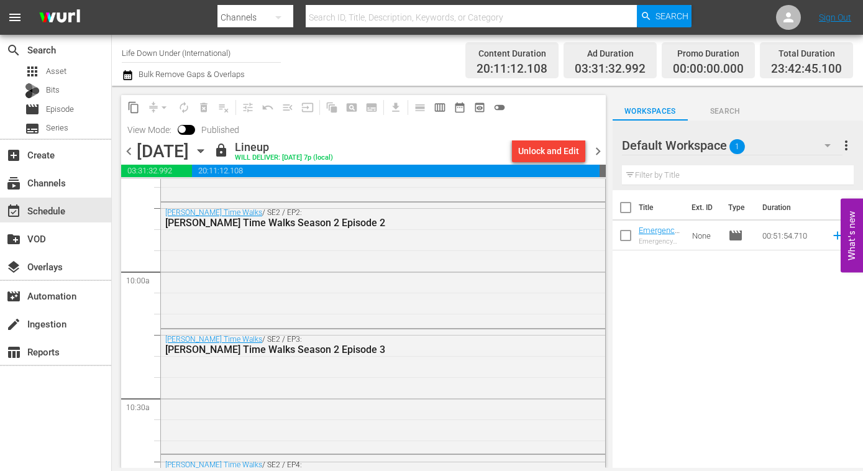
scroll to position [2449, 0]
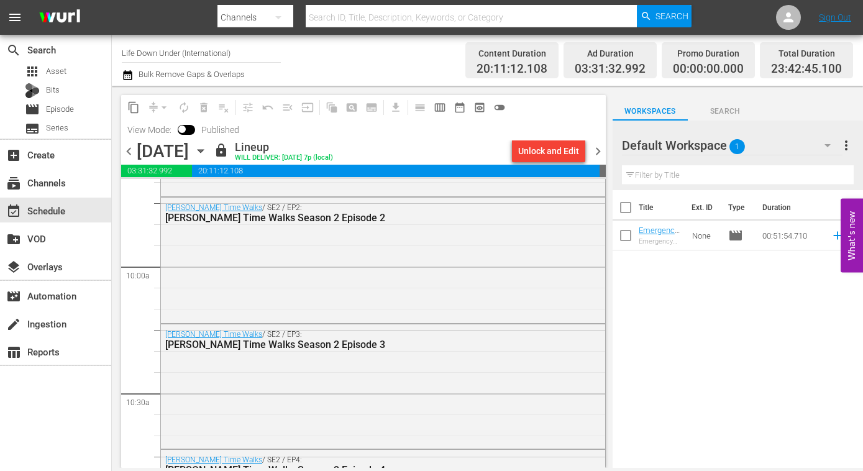
click at [208, 152] on icon "button" at bounding box center [201, 151] width 14 height 14
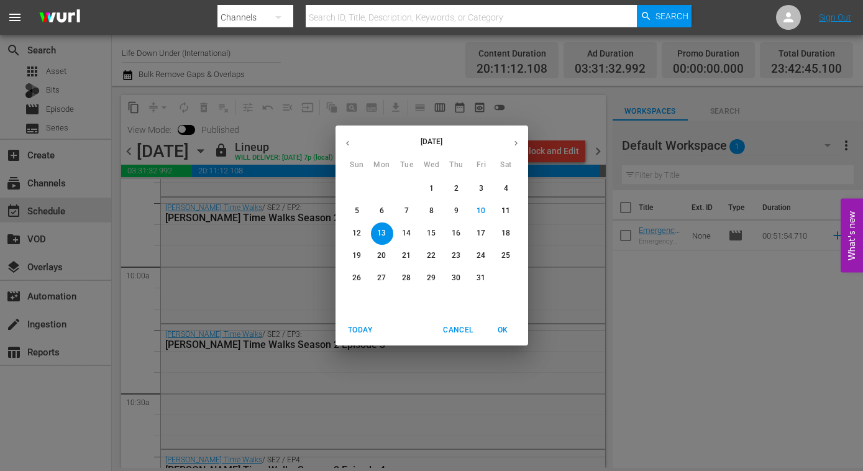
click at [477, 210] on span "10" at bounding box center [482, 211] width 22 height 11
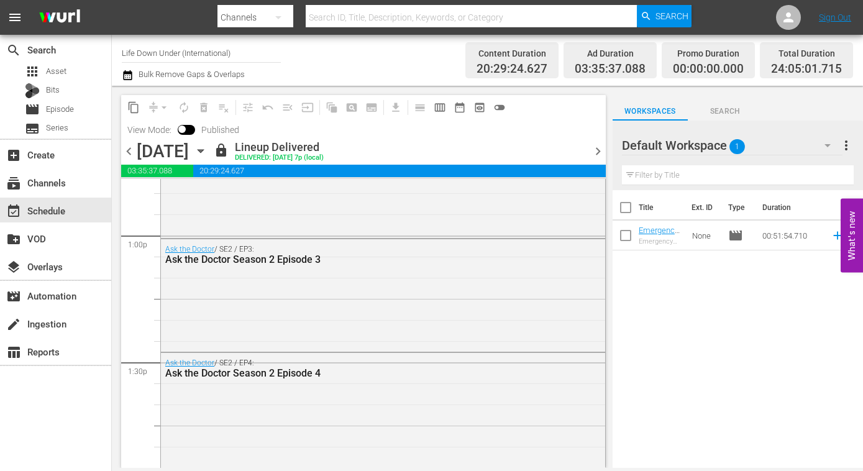
scroll to position [3242, 0]
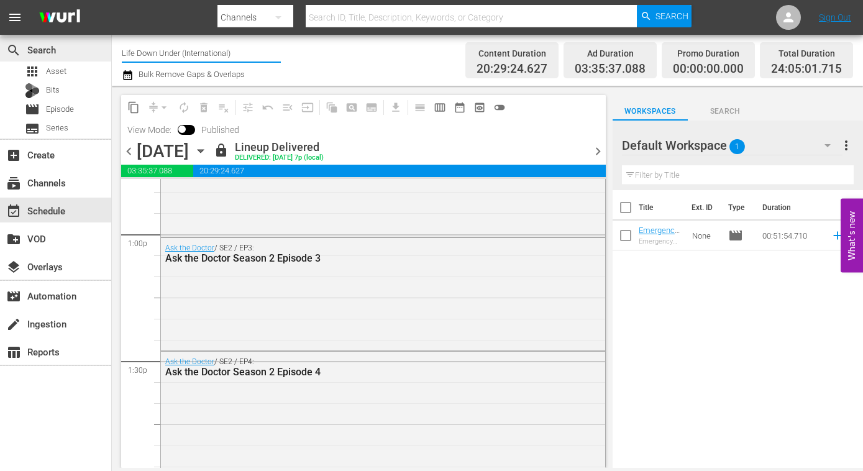
drag, startPoint x: 246, startPoint y: 52, endPoint x: 92, endPoint y: 47, distance: 154.3
click at [112, 0] on div "search Search apps Asset Bits movie Episode subtitles Series add_box Create sub…" at bounding box center [488, 0] width 752 height 0
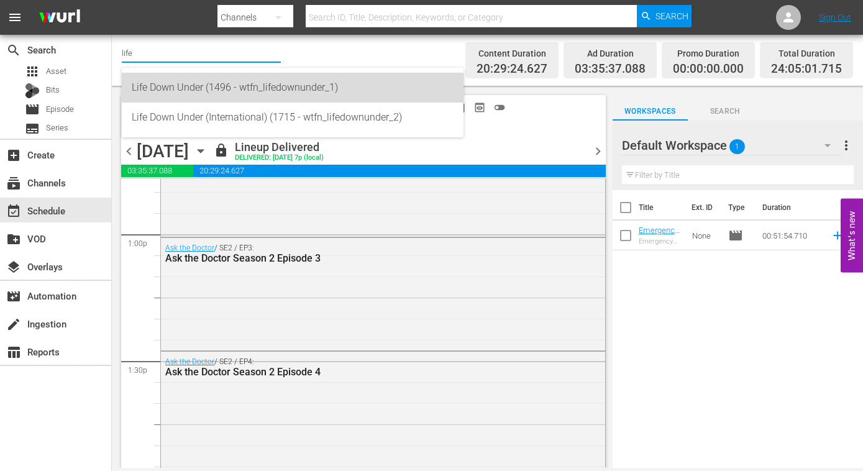
click at [232, 90] on div "Life Down Under (1496 - wtfn_lifedownunder_1)" at bounding box center [293, 88] width 322 height 30
type input "Life Down Under (1496 - wtfn_lifedownunder_1)"
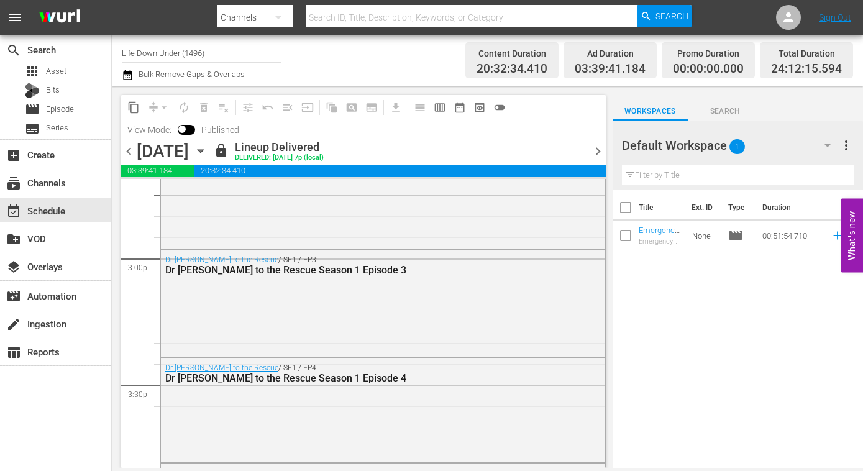
scroll to position [3667, 0]
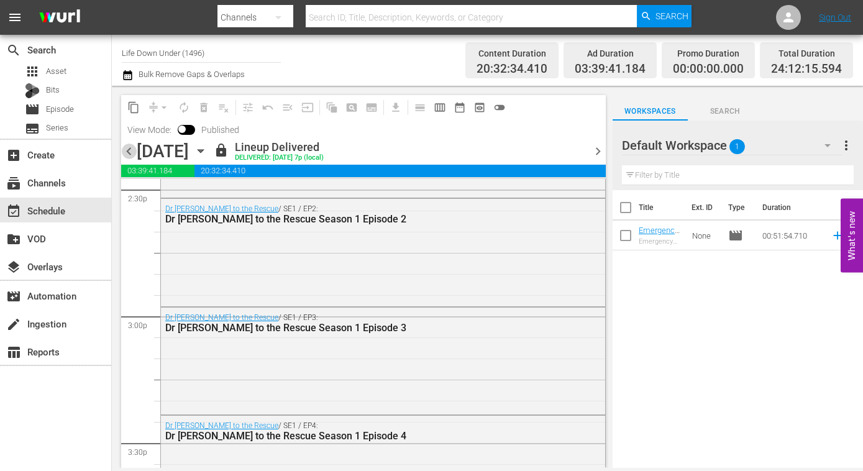
click at [132, 152] on span "chevron_left" at bounding box center [129, 152] width 16 height 16
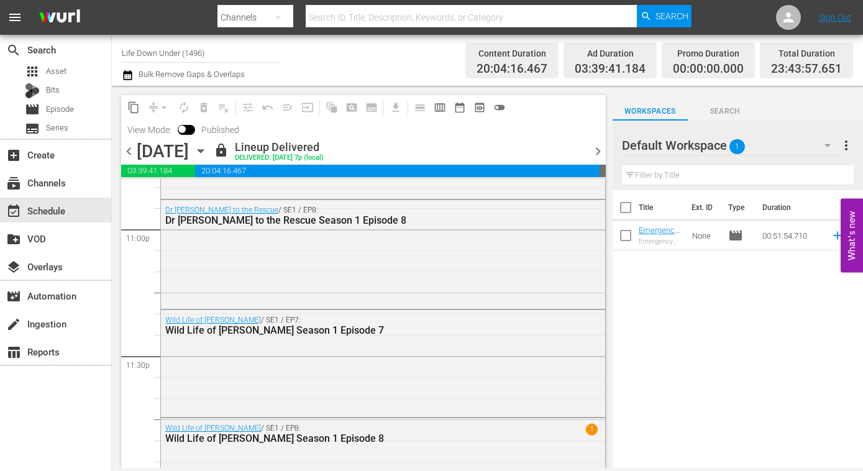
scroll to position [5846, 0]
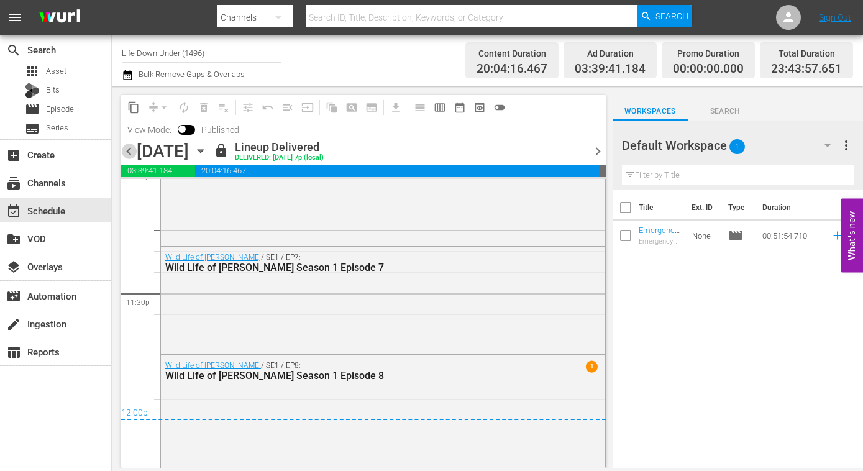
click at [129, 149] on span "chevron_left" at bounding box center [129, 152] width 16 height 16
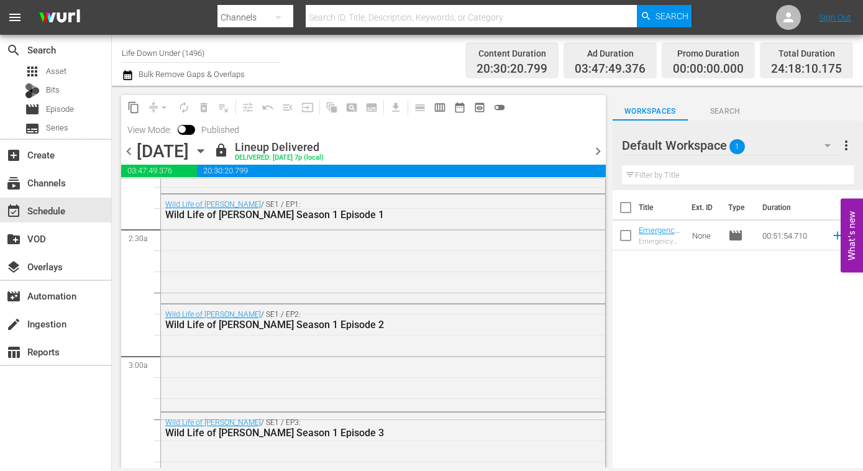
scroll to position [640, 0]
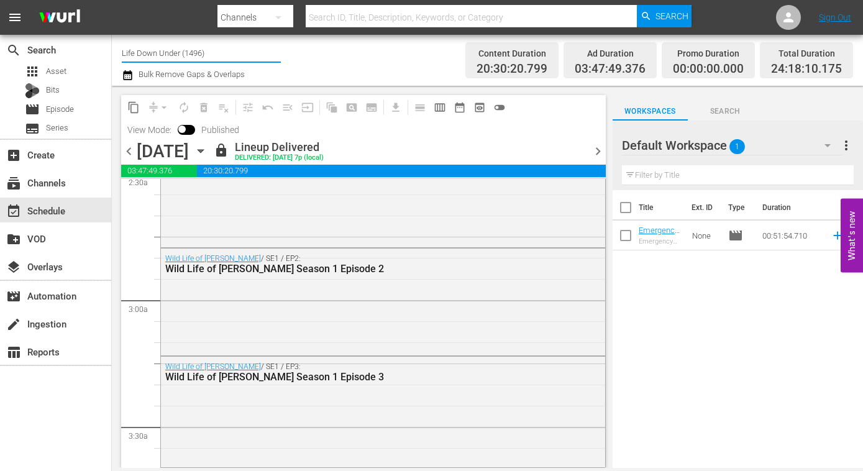
drag, startPoint x: 220, startPoint y: 53, endPoint x: 117, endPoint y: 47, distance: 103.4
click at [117, 47] on div "Channel Title Life Down Under (1496) Bulk Remove Gaps & Overlaps Content Durati…" at bounding box center [488, 60] width 752 height 51
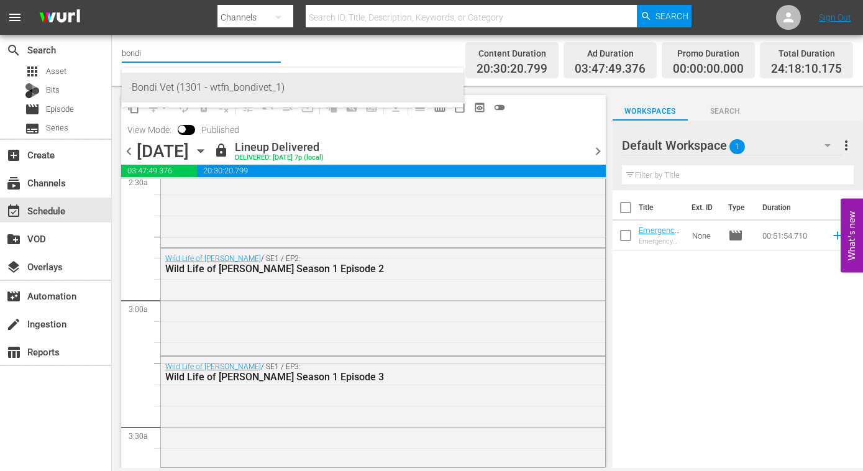
click at [260, 83] on div "Bondi Vet (1301 - wtfn_bondivet_1)" at bounding box center [293, 88] width 322 height 30
type input "Bondi Vet (1301 - wtfn_bondivet_1)"
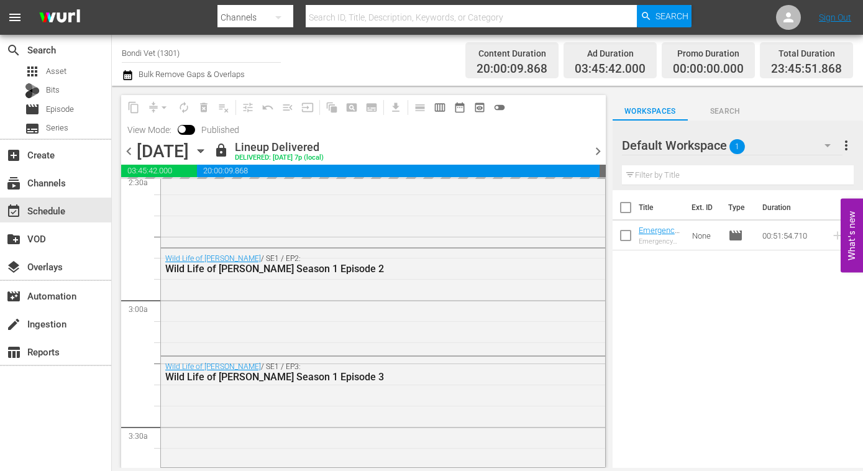
scroll to position [682, 0]
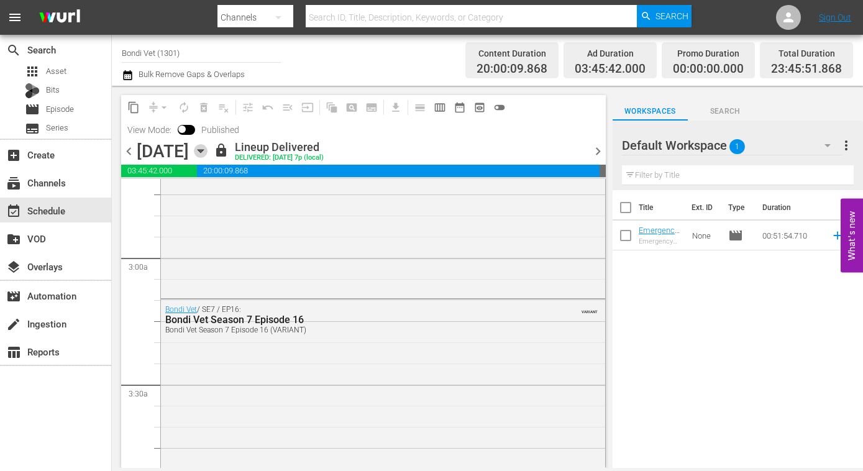
click at [208, 148] on icon "button" at bounding box center [201, 151] width 14 height 14
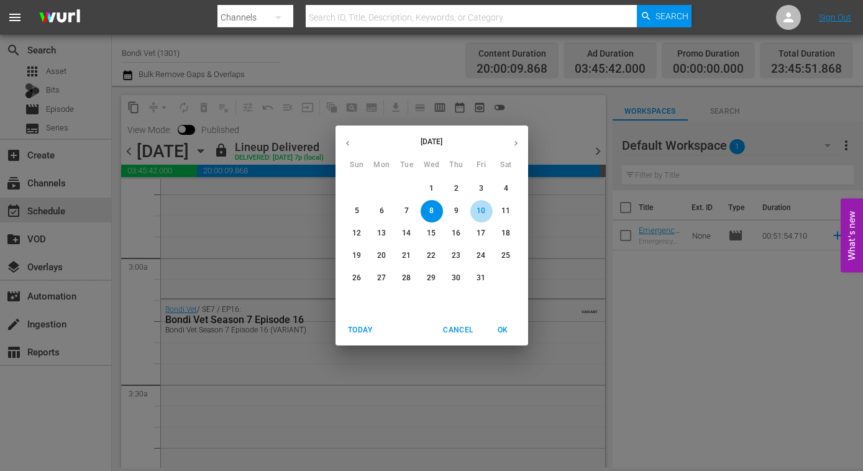
drag, startPoint x: 477, startPoint y: 209, endPoint x: 468, endPoint y: 229, distance: 21.1
click at [477, 210] on p "10" at bounding box center [481, 211] width 9 height 11
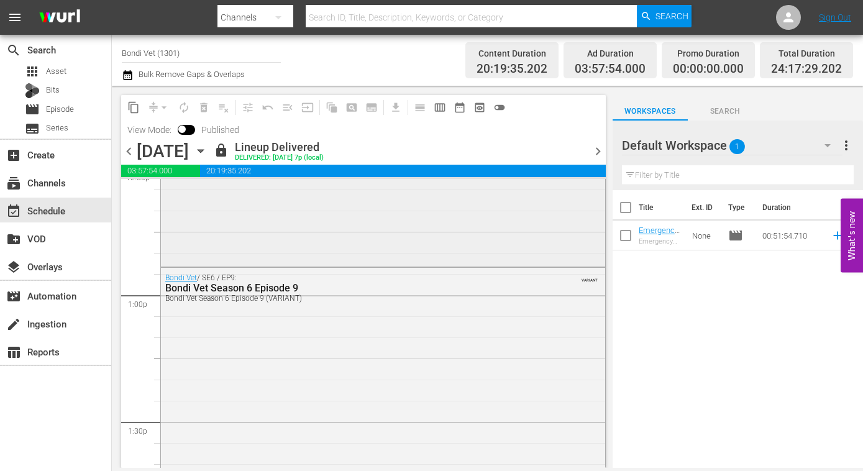
scroll to position [3177, 0]
click at [335, 318] on div "Bondi Vet / SE6 / EP9: Bondi Vet Season 6 Episode 9 Bondi Vet Season 6 Episode …" at bounding box center [383, 377] width 444 height 211
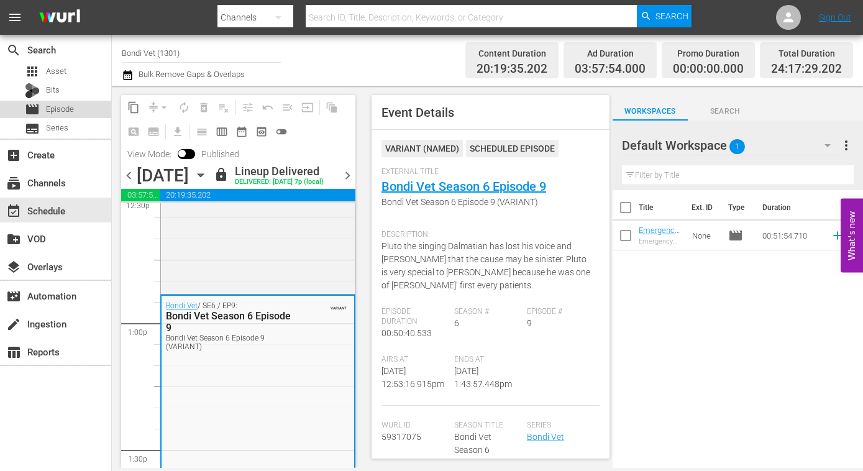
click at [63, 109] on span "Episode" at bounding box center [60, 109] width 28 height 12
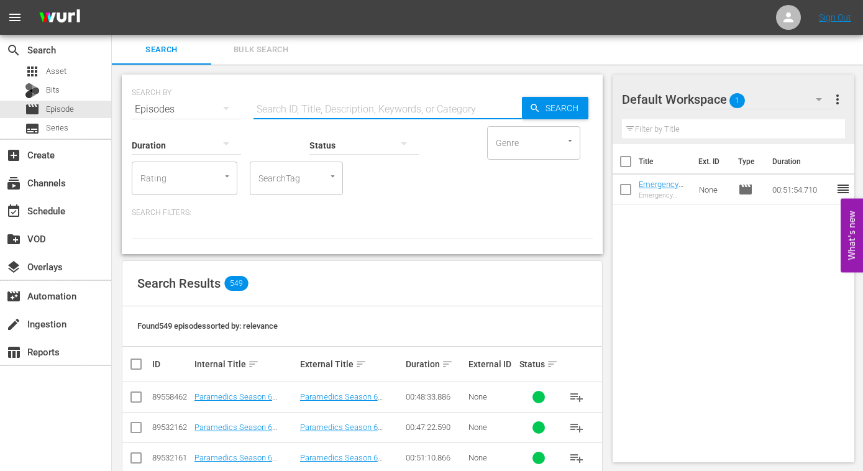
drag, startPoint x: 345, startPoint y: 106, endPoint x: 367, endPoint y: 109, distance: 22.1
click at [345, 106] on input "text" at bounding box center [388, 109] width 269 height 30
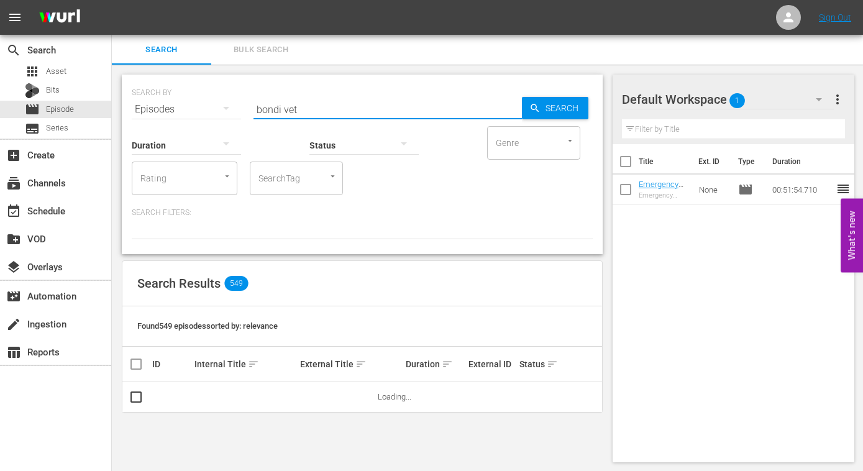
type input "bondi vet season 6"
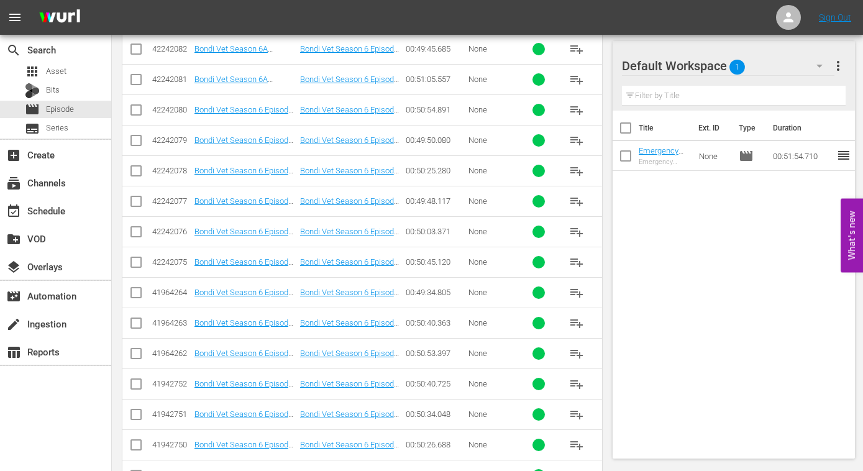
scroll to position [417, 0]
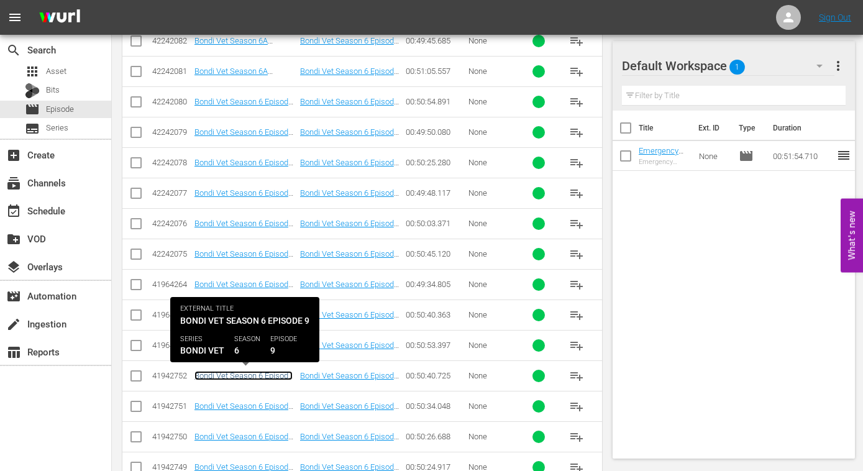
click at [259, 379] on link "Bondi Vet Season 6 Episode 9" at bounding box center [244, 380] width 98 height 19
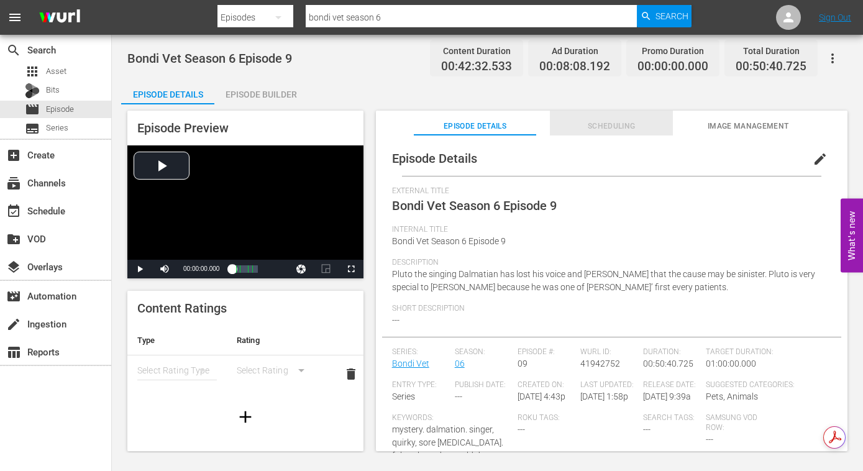
click at [625, 131] on span "Scheduling" at bounding box center [611, 126] width 123 height 13
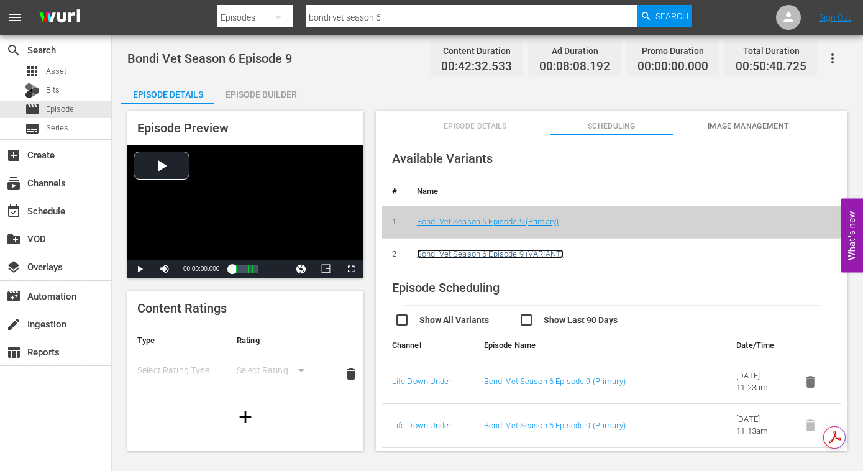
click at [508, 251] on link "Bondi Vet Season 6 Episode 9 (VARIANT)" at bounding box center [490, 253] width 147 height 9
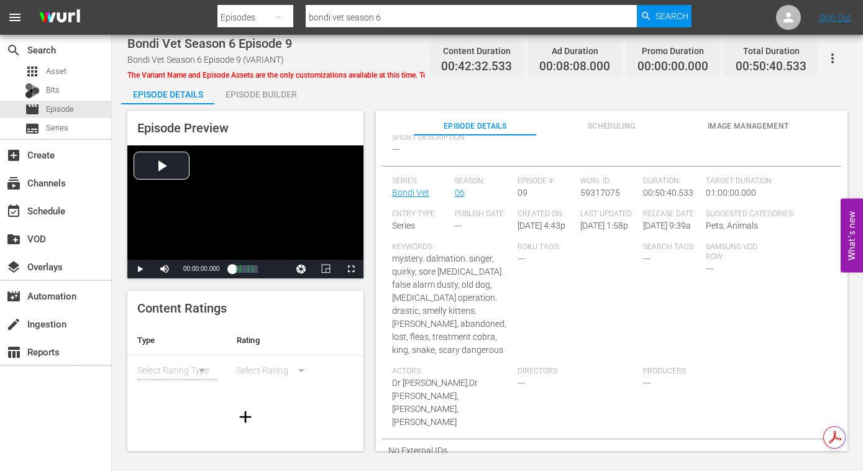
scroll to position [255, 0]
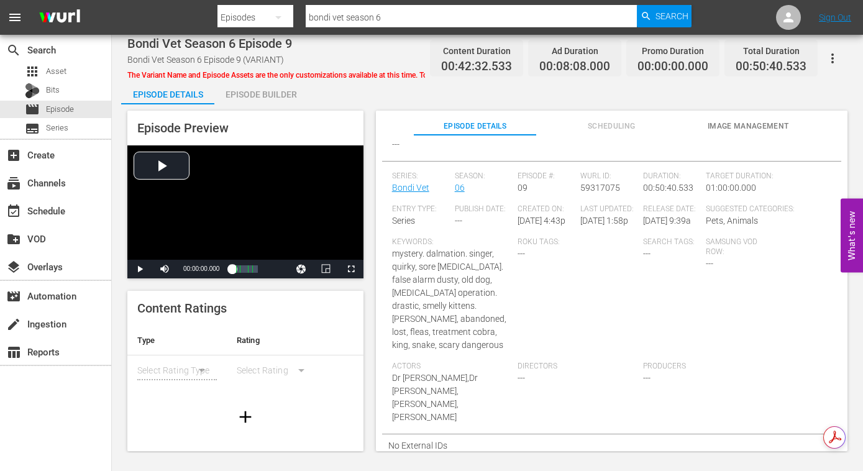
click at [625, 128] on span "Scheduling" at bounding box center [611, 126] width 123 height 13
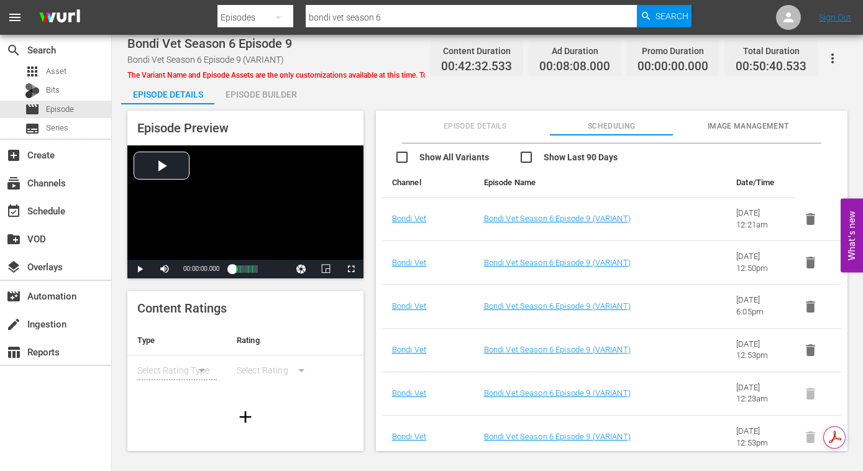
scroll to position [166, 0]
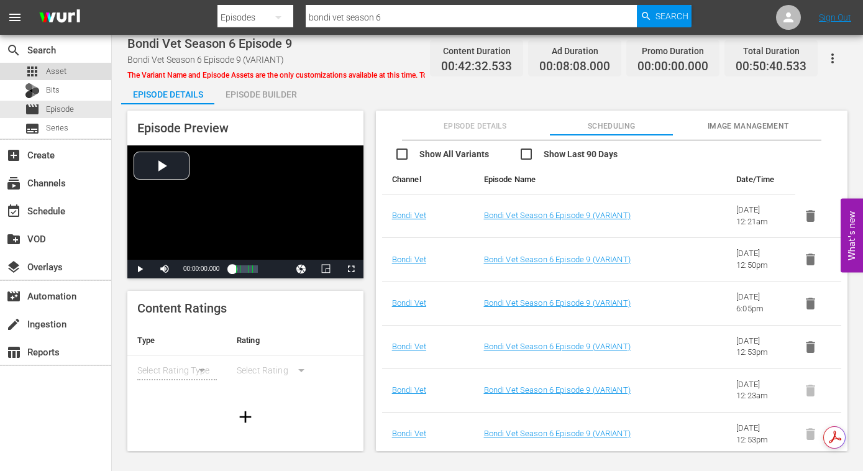
click at [46, 73] on span "Asset" at bounding box center [56, 71] width 21 height 12
